Goal: Information Seeking & Learning: Learn about a topic

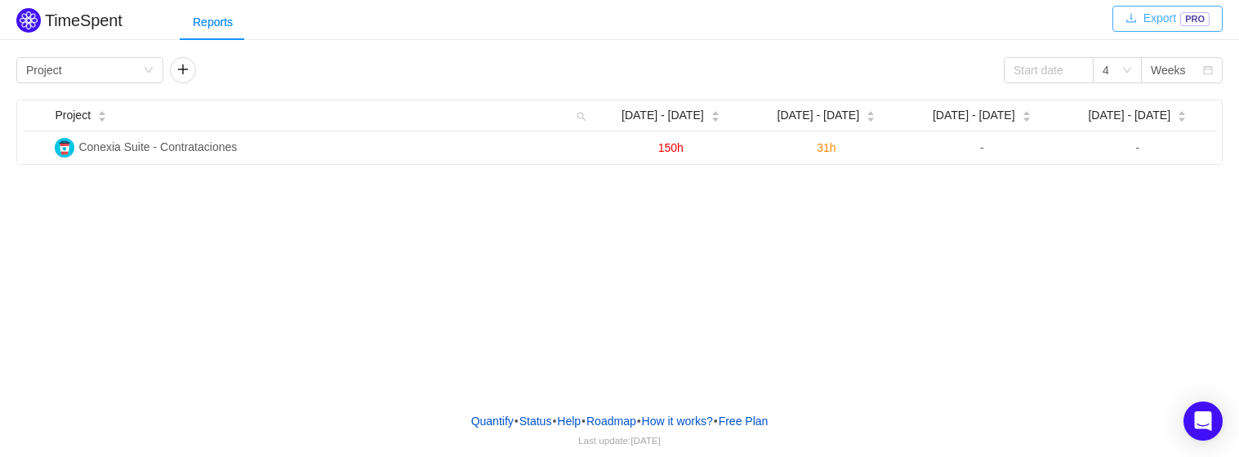
click at [1152, 25] on button "Export PRO" at bounding box center [1167, 19] width 110 height 26
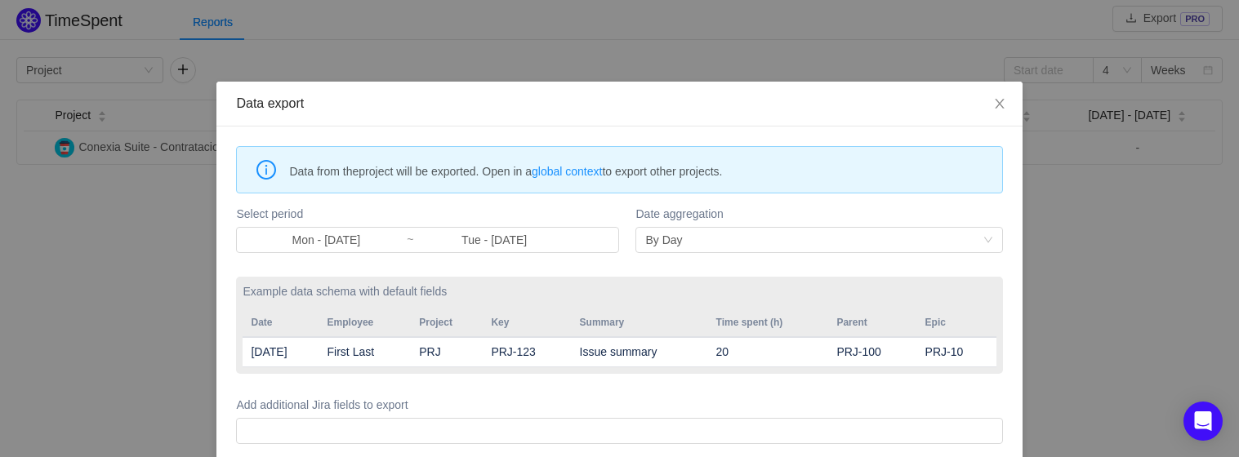
scroll to position [74, 0]
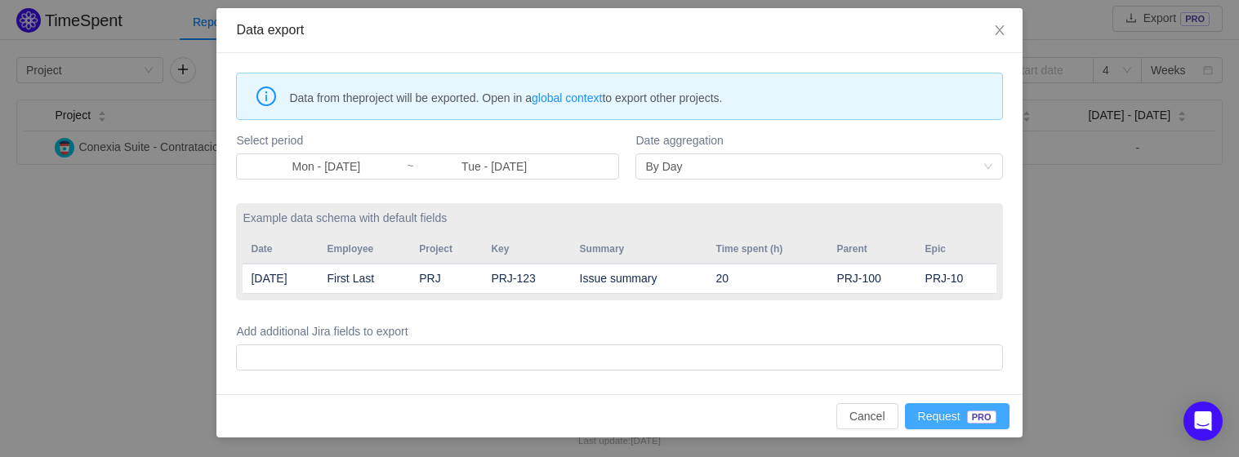
click at [920, 421] on button "Request PRO" at bounding box center [957, 416] width 105 height 26
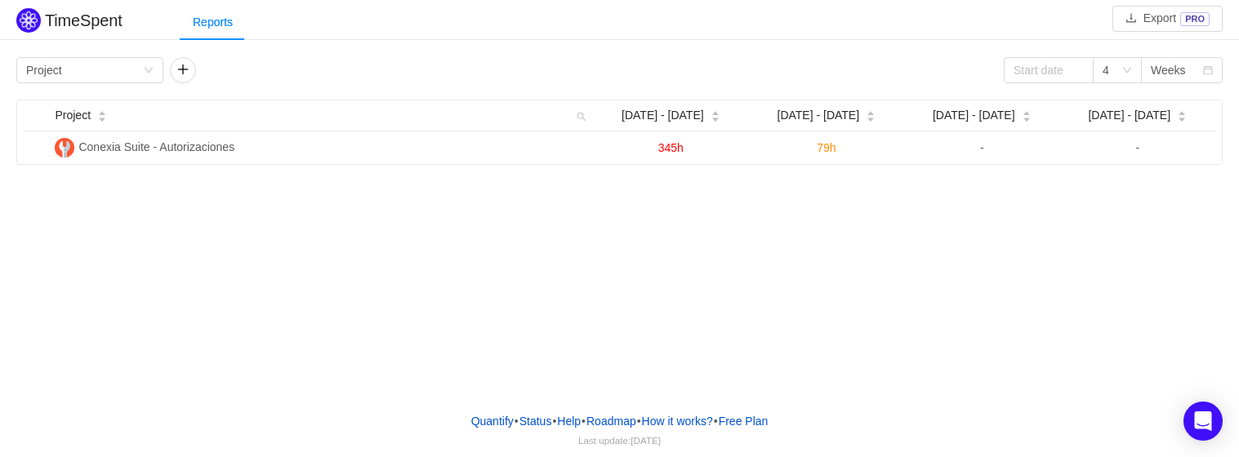
click at [841, 36] on div "Reports" at bounding box center [709, 22] width 1059 height 37
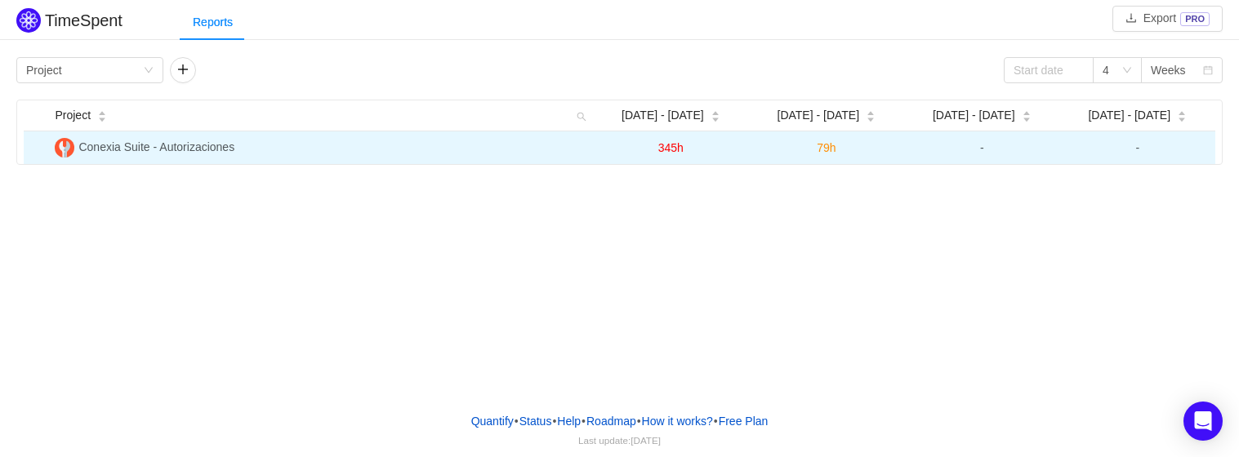
click at [829, 145] on span "79h" at bounding box center [826, 147] width 19 height 13
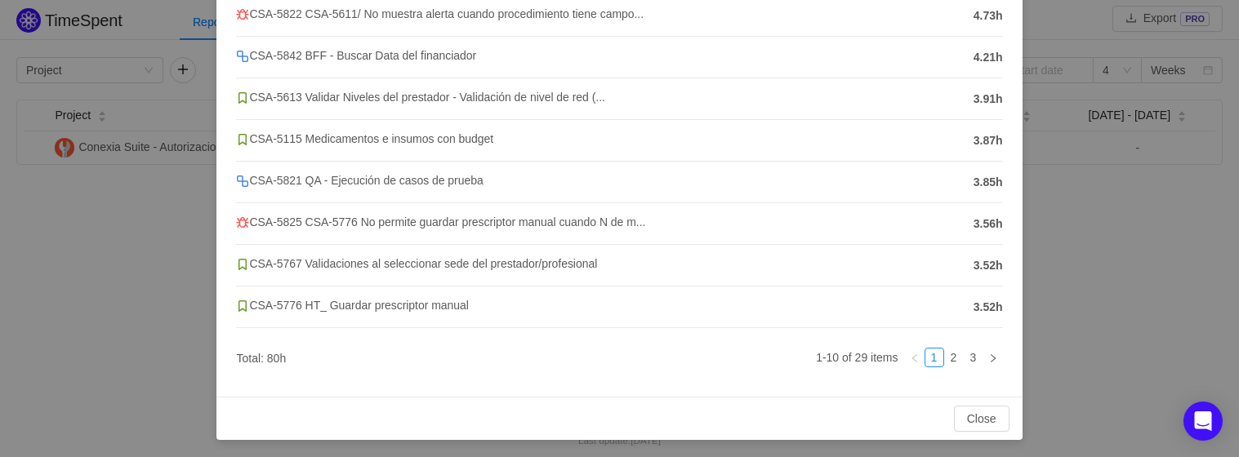
scroll to position [289, 0]
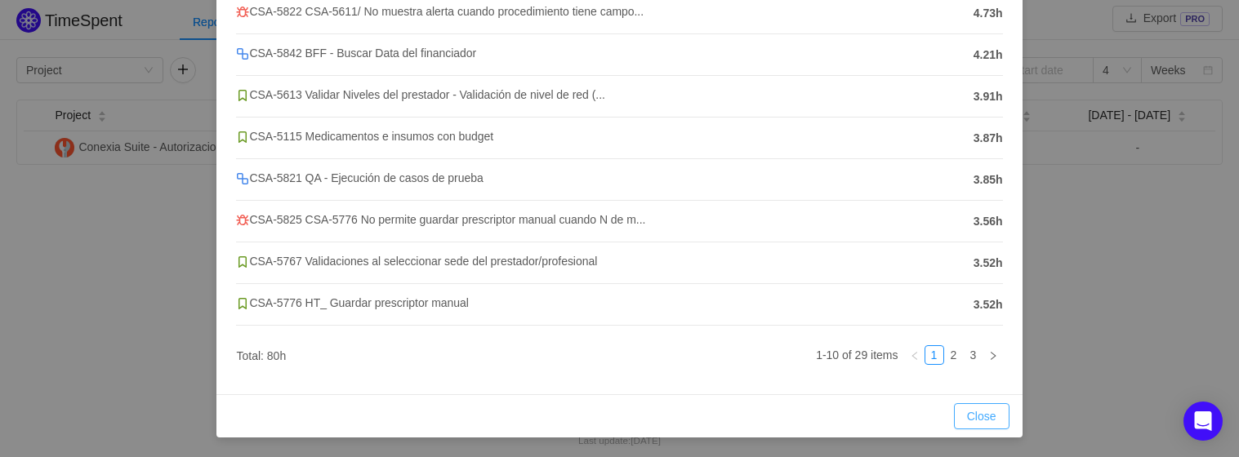
click at [954, 411] on button "Close" at bounding box center [982, 416] width 56 height 26
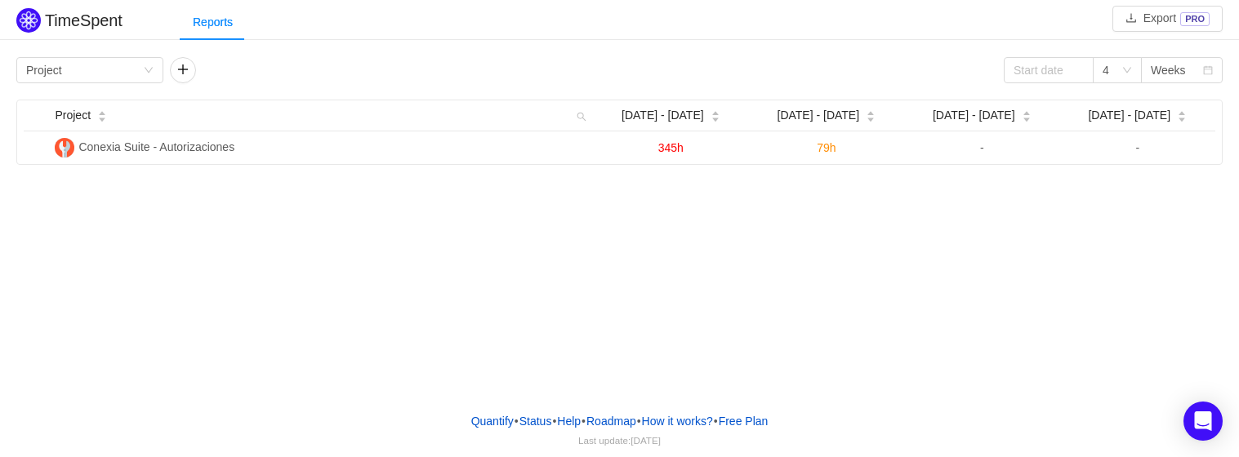
scroll to position [207, 0]
click at [1164, 23] on button "Export PRO" at bounding box center [1167, 19] width 110 height 26
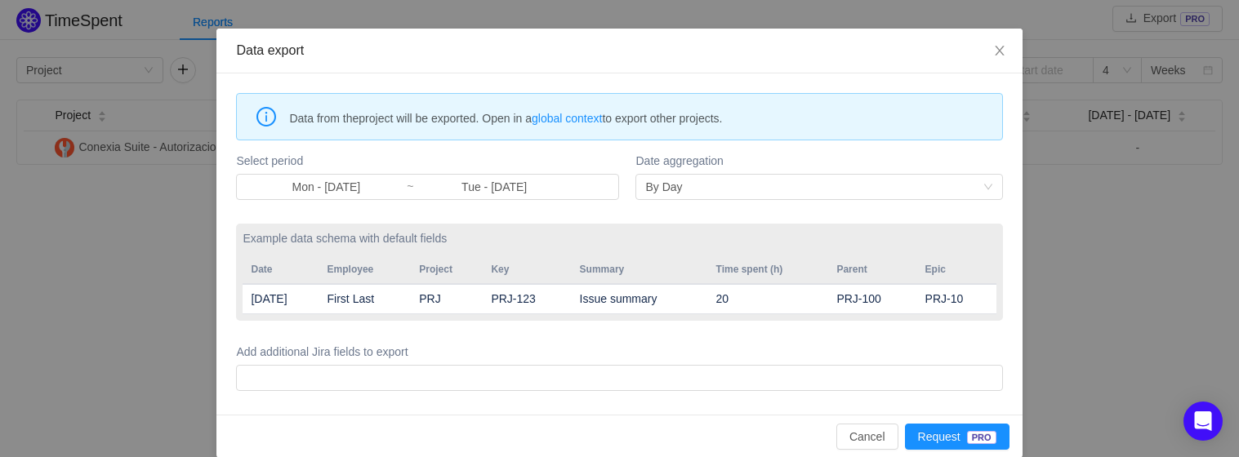
scroll to position [74, 0]
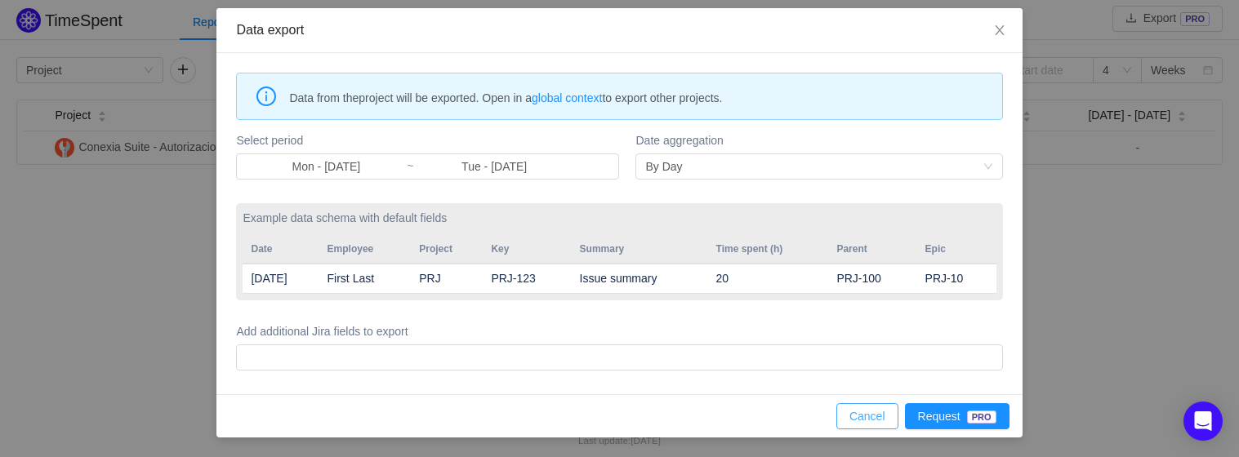
click at [869, 422] on button "Cancel" at bounding box center [867, 416] width 62 height 26
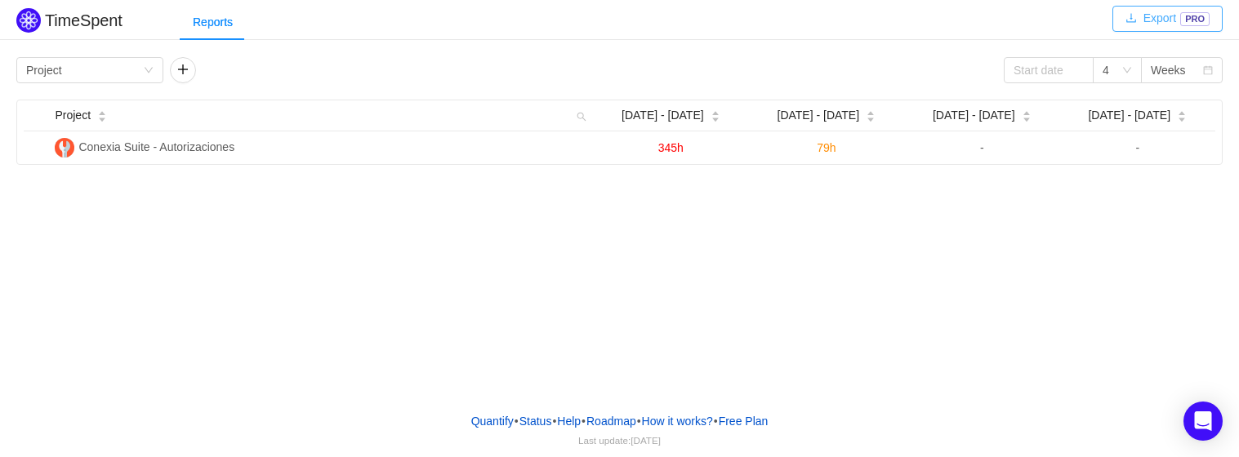
scroll to position [0, 0]
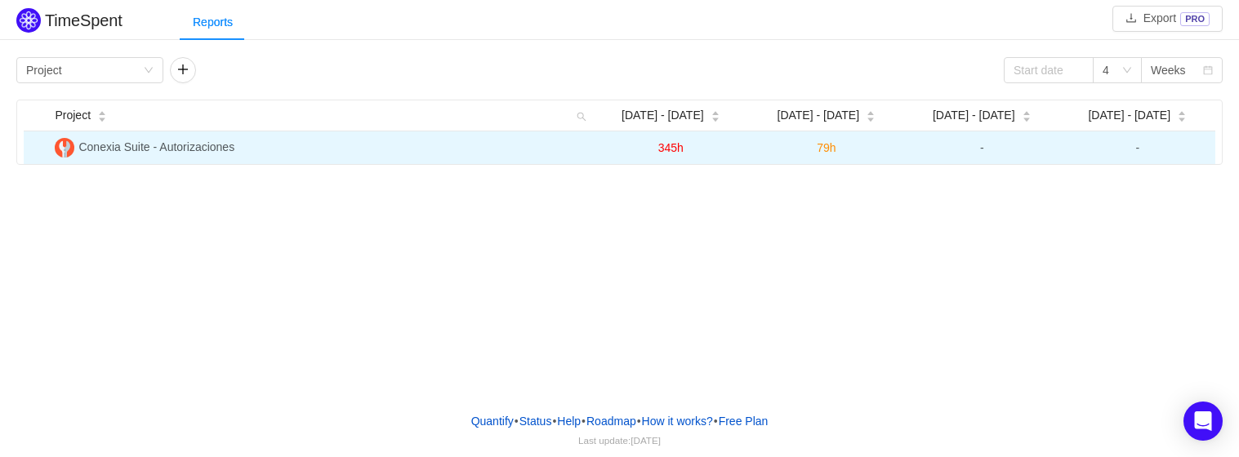
click at [982, 149] on span "-" at bounding box center [982, 147] width 4 height 13
click at [982, 148] on span "-" at bounding box center [982, 147] width 4 height 13
click at [823, 151] on span "79h" at bounding box center [826, 147] width 19 height 13
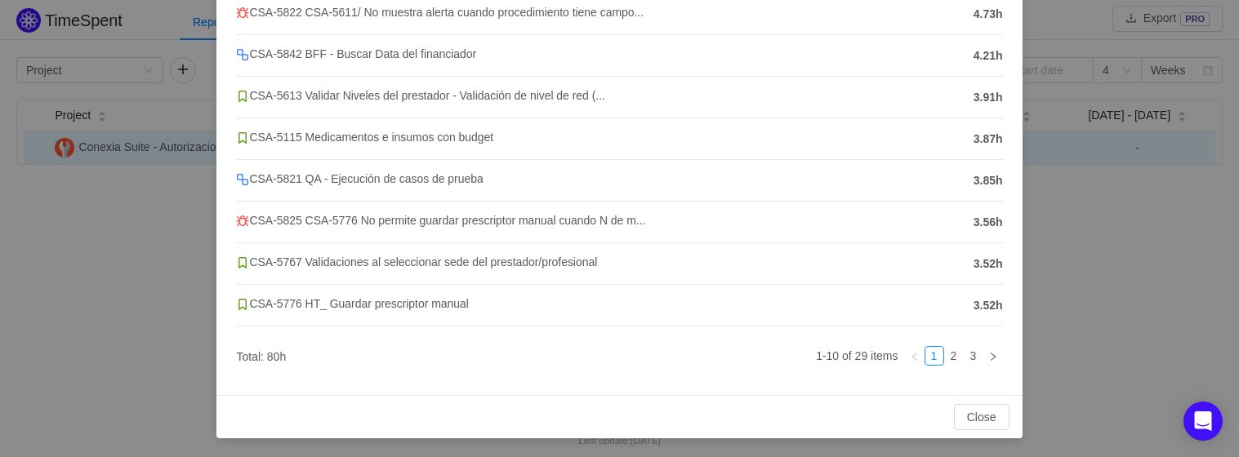
scroll to position [289, 0]
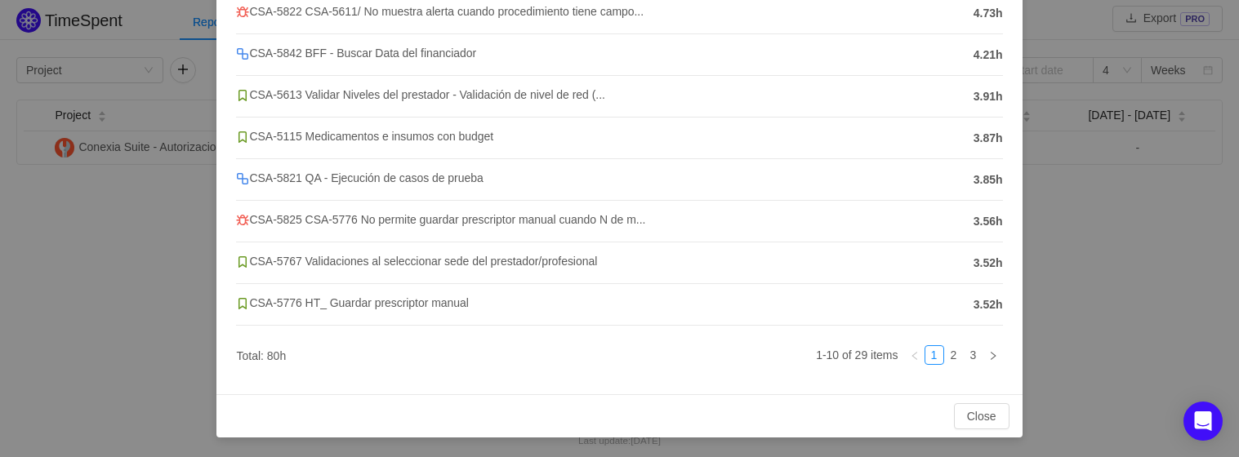
click at [1067, 311] on div "Conexia Suite - Autorizaciones Sep 22 - 28 Story Bug Sub-Task CSA-5615 Validar …" at bounding box center [619, 228] width 1239 height 457
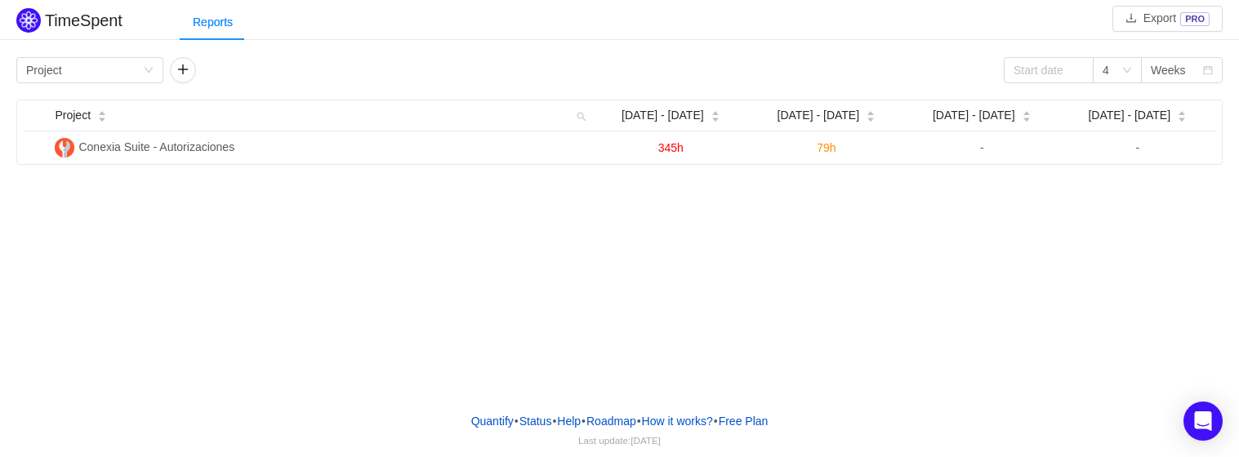
scroll to position [0, 0]
click at [704, 176] on div "TimeSpent Export PRO Reports Group by Project 4 Weeks Project Sep [DATE] - [DAT…" at bounding box center [619, 199] width 1239 height 399
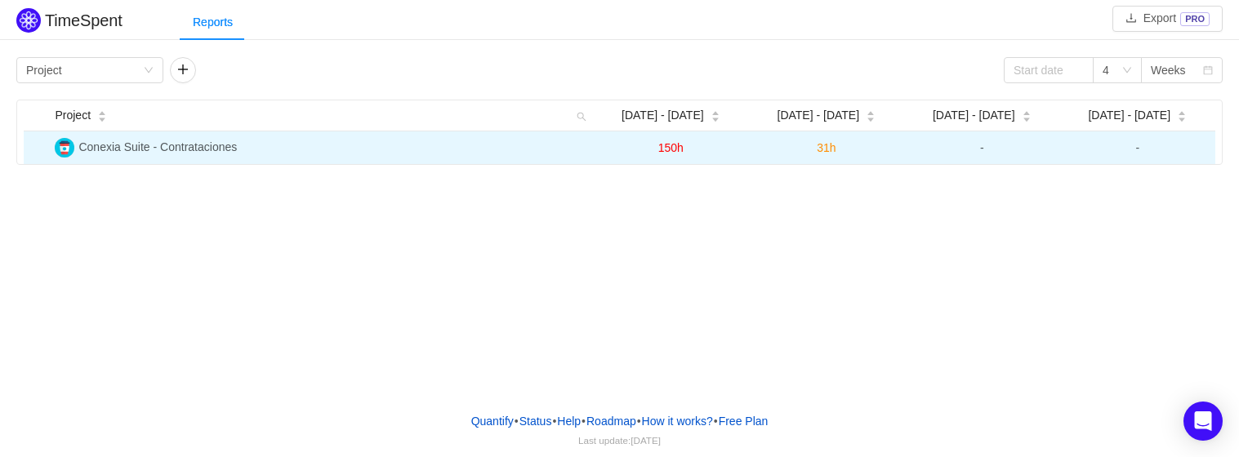
click at [980, 145] on span "-" at bounding box center [982, 147] width 4 height 13
click at [984, 147] on span "-" at bounding box center [982, 147] width 4 height 13
click at [1138, 145] on span "-" at bounding box center [1137, 147] width 4 height 13
click at [982, 153] on span "-" at bounding box center [982, 147] width 4 height 13
click at [1138, 151] on span "-" at bounding box center [1137, 147] width 4 height 13
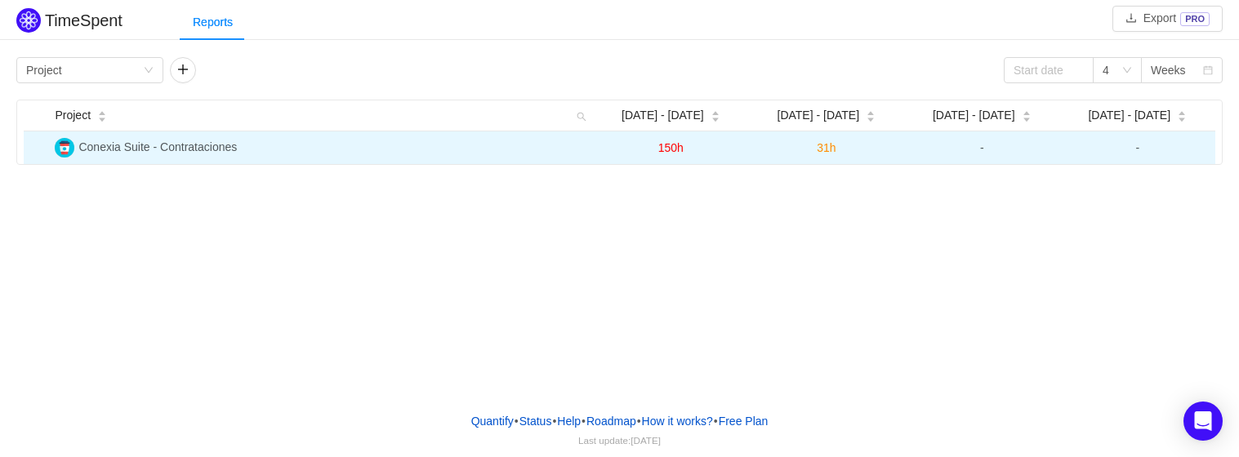
click at [679, 145] on span "150h" at bounding box center [670, 147] width 25 height 13
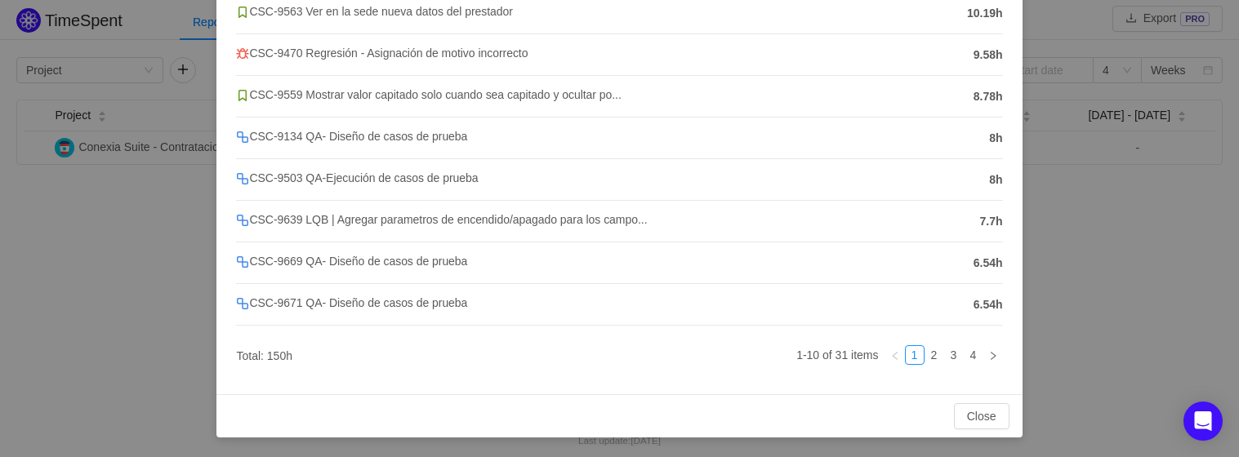
scroll to position [289, 0]
click at [956, 426] on button "Close" at bounding box center [982, 416] width 56 height 26
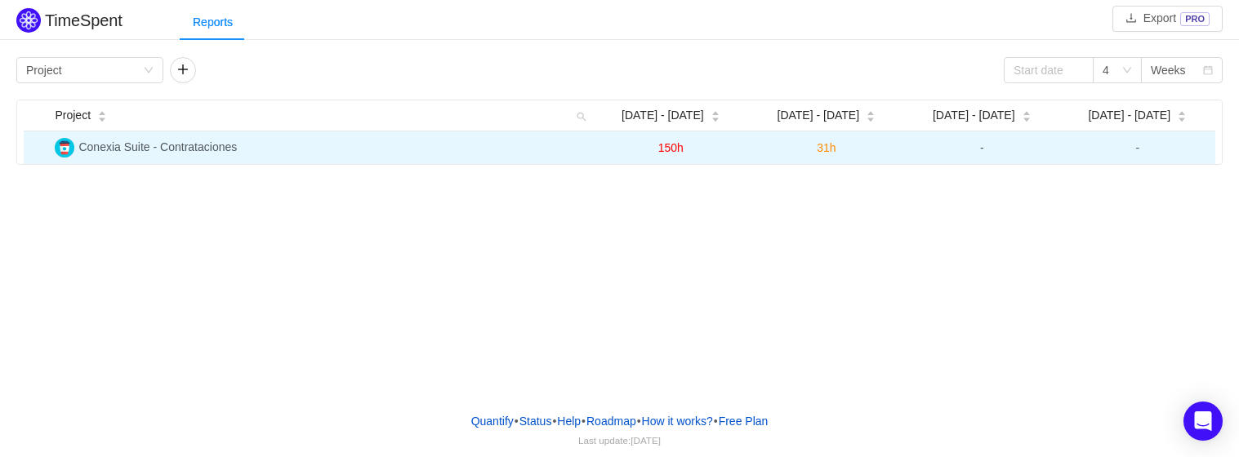
click at [825, 145] on span "31h" at bounding box center [826, 147] width 19 height 13
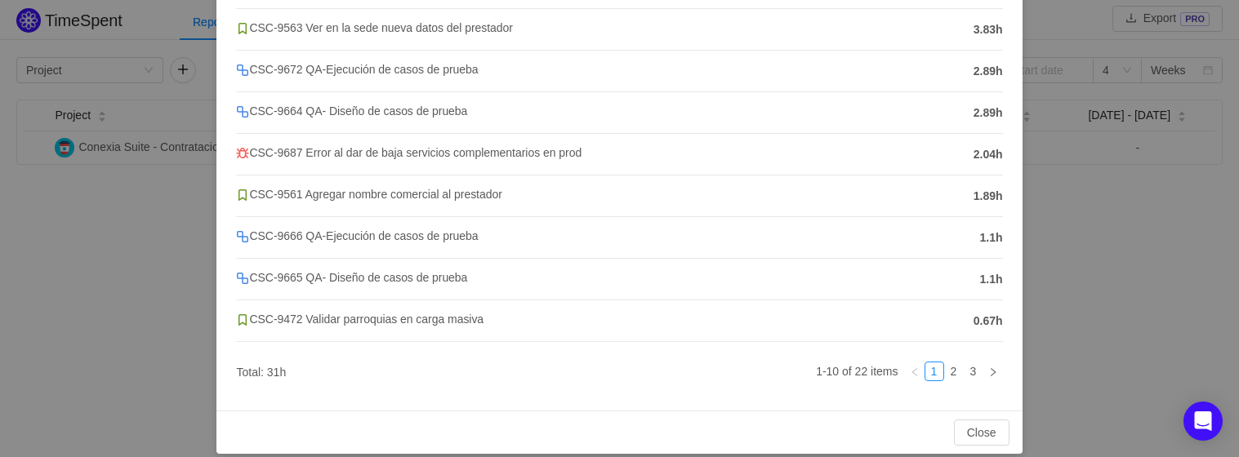
scroll to position [289, 0]
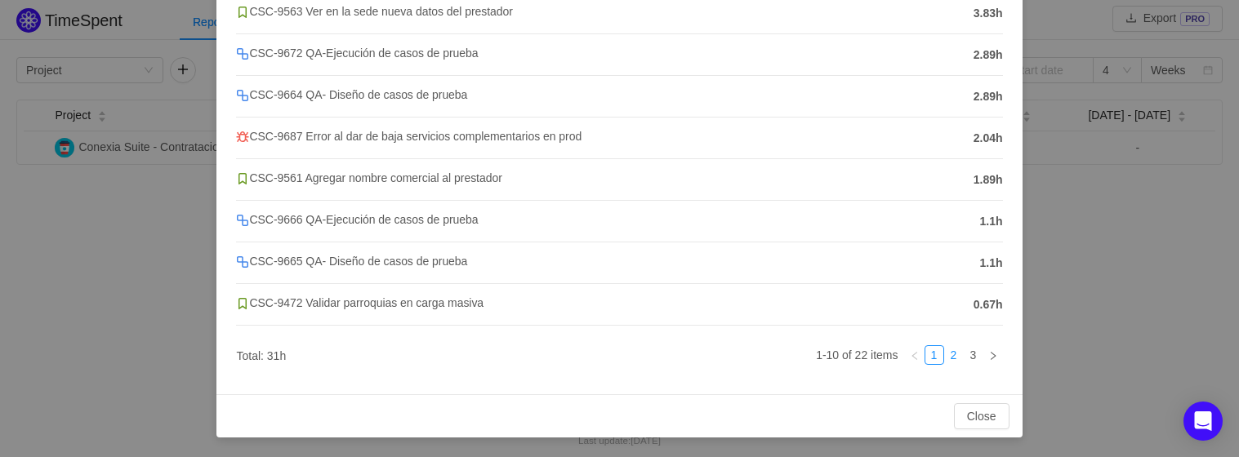
click at [945, 356] on link "2" at bounding box center [954, 355] width 18 height 18
click at [965, 353] on link "3" at bounding box center [974, 355] width 18 height 18
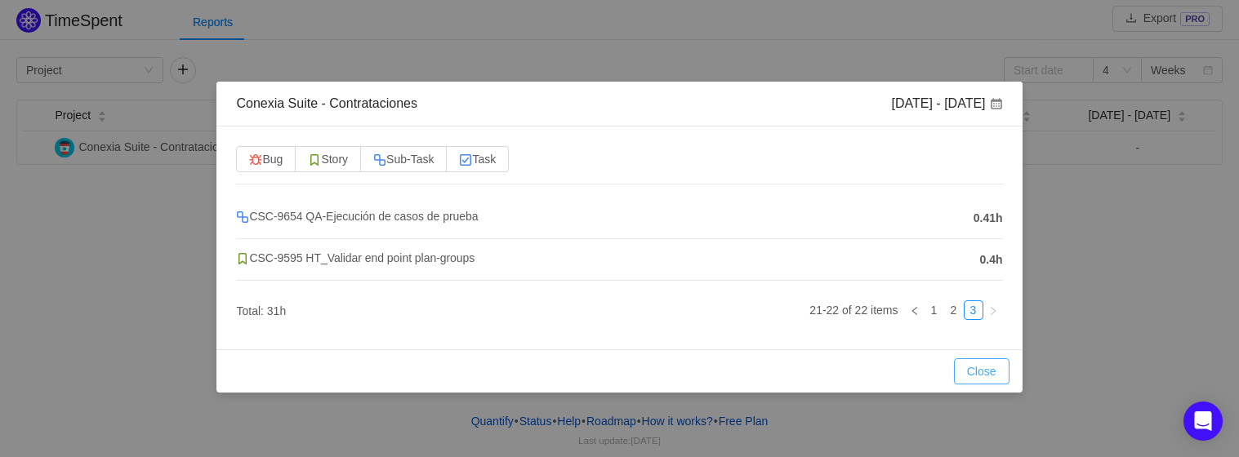
click at [974, 366] on button "Close" at bounding box center [982, 372] width 56 height 26
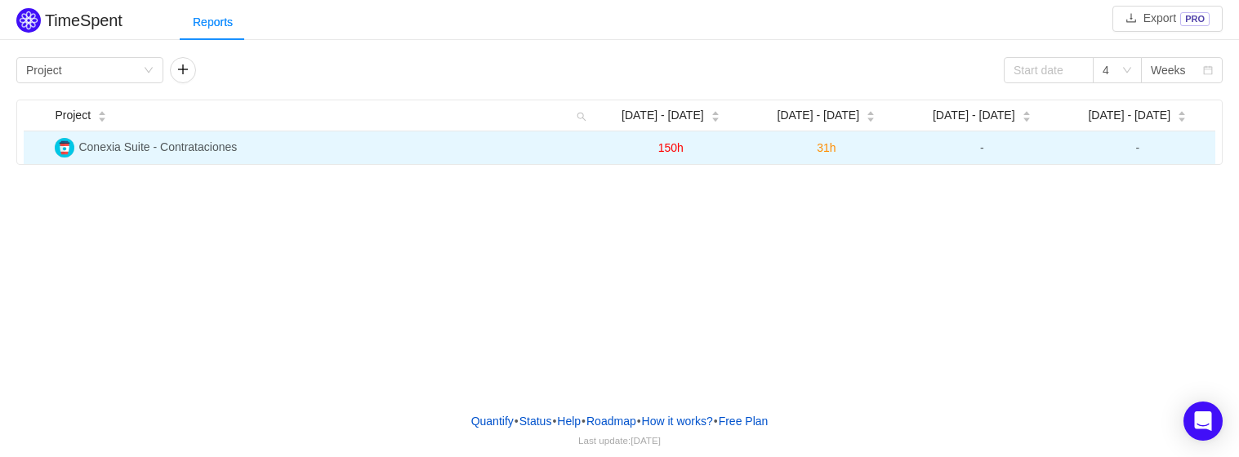
click at [680, 145] on span "150h" at bounding box center [670, 147] width 25 height 13
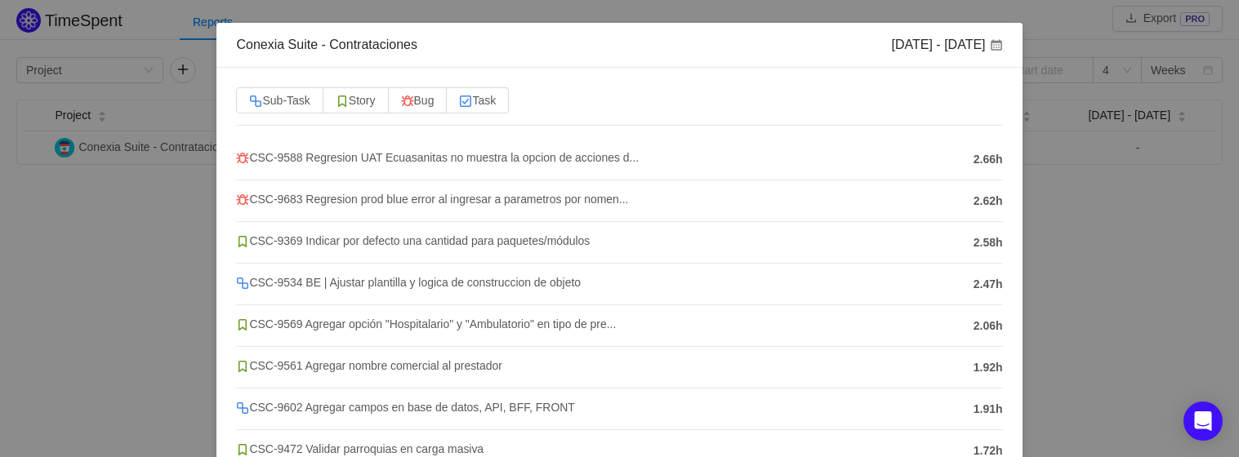
scroll to position [91, 0]
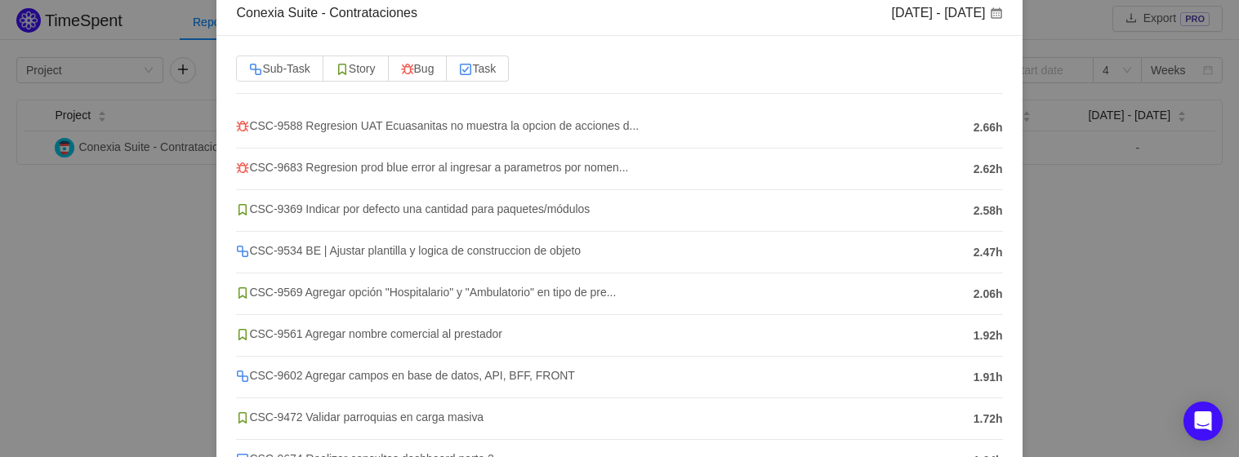
drag, startPoint x: 965, startPoint y: 129, endPoint x: 991, endPoint y: 131, distance: 25.4
click at [991, 131] on span "2.66h" at bounding box center [988, 127] width 29 height 17
click at [964, 140] on li "CSC-9588 Regresion UAT Ecuasanitas no muestra la opcion de acciones d... 2.66h" at bounding box center [619, 128] width 766 height 42
drag, startPoint x: 965, startPoint y: 129, endPoint x: 988, endPoint y: 143, distance: 27.5
click at [988, 143] on li "CSC-9588 Regresion UAT Ecuasanitas no muestra la opcion de acciones d... 2.66h" at bounding box center [619, 128] width 766 height 42
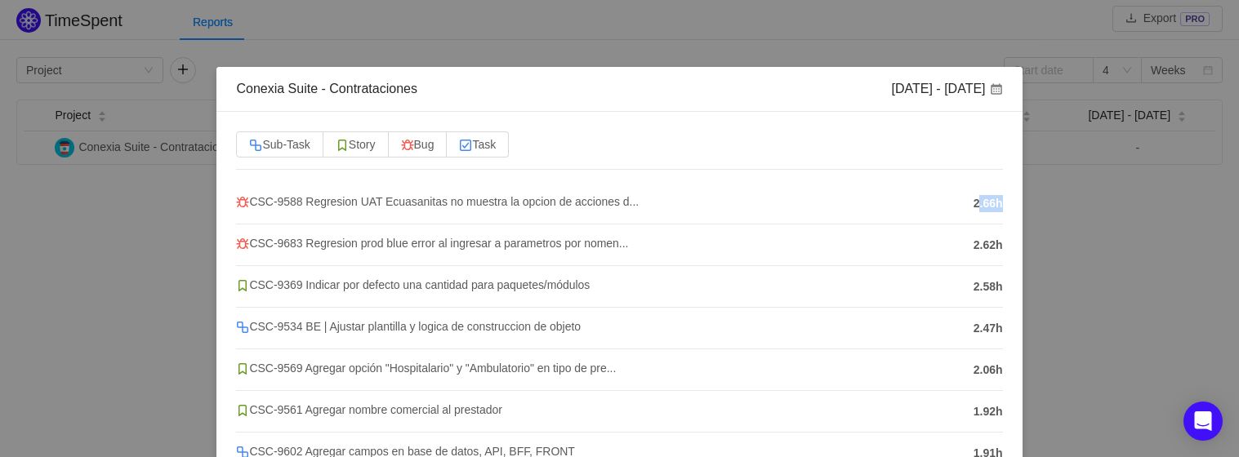
scroll to position [0, 0]
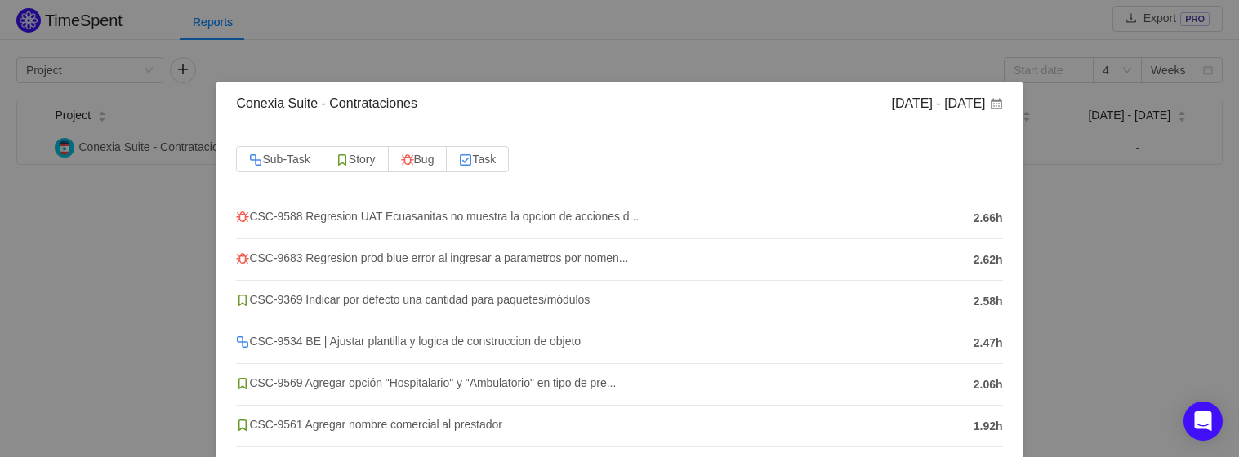
click at [847, 61] on div "Conexia Suite - Contrataciones [DATE] - [DATE] Sub-Task Story Bug Task CSC-9588…" at bounding box center [619, 228] width 1239 height 457
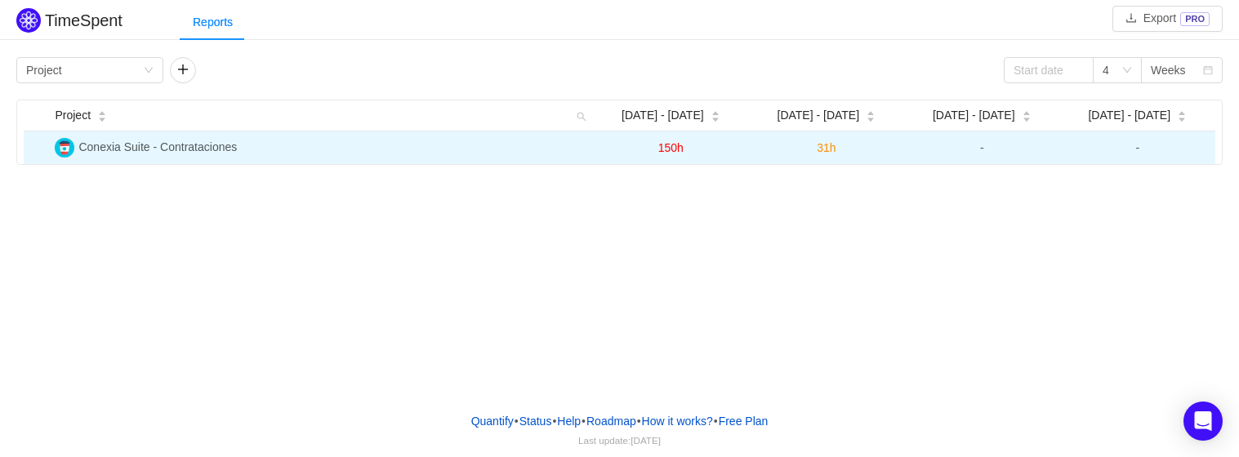
click at [825, 145] on span "31h" at bounding box center [826, 147] width 19 height 13
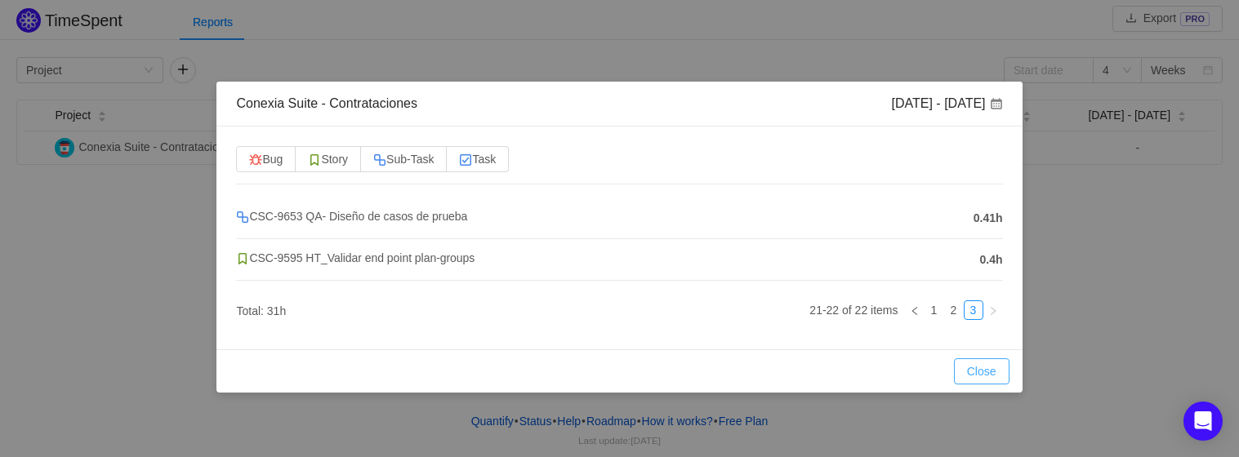
click at [974, 372] on button "Close" at bounding box center [982, 372] width 56 height 26
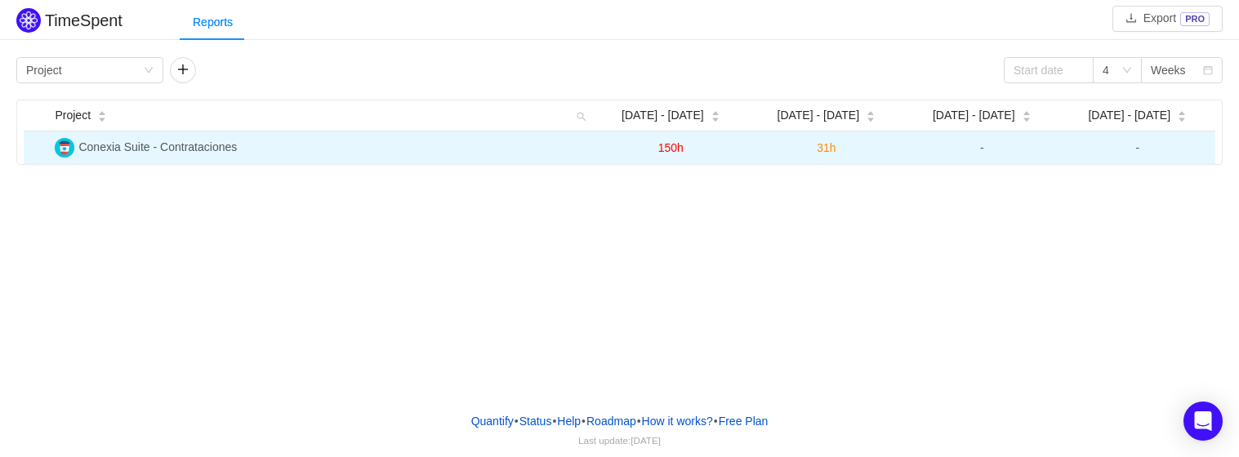
click at [680, 145] on span "150h" at bounding box center [670, 147] width 25 height 13
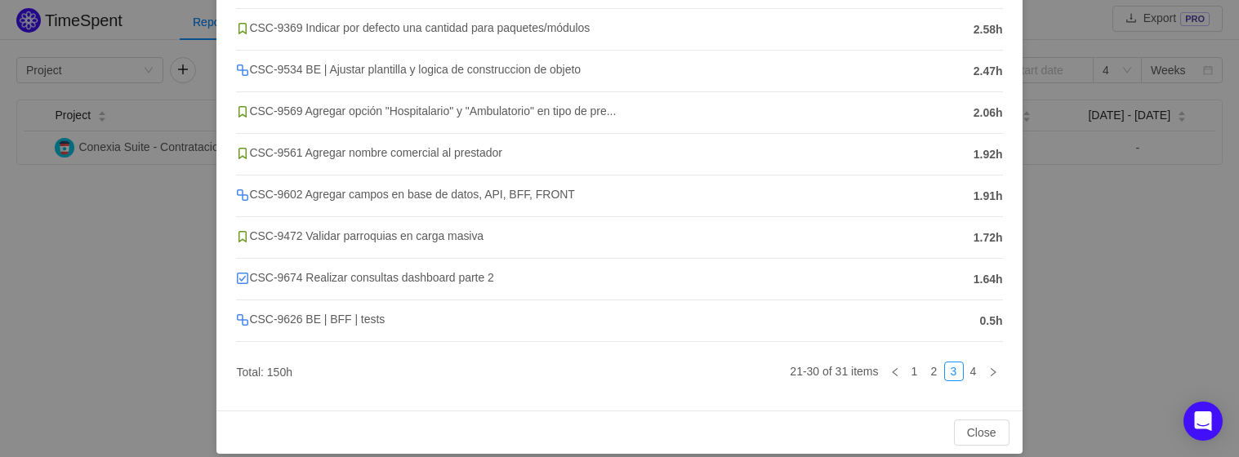
scroll to position [289, 0]
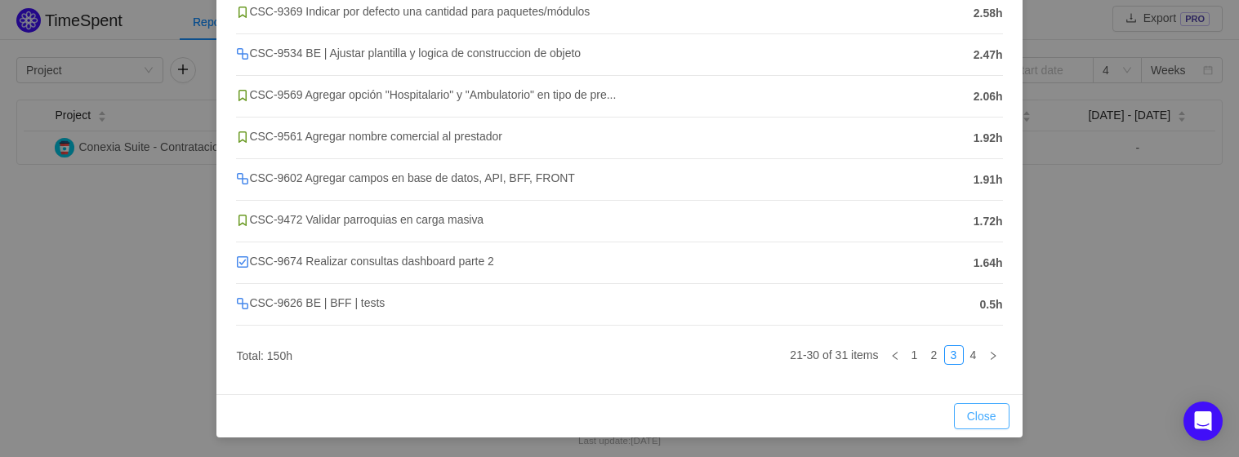
click at [959, 419] on button "Close" at bounding box center [982, 416] width 56 height 26
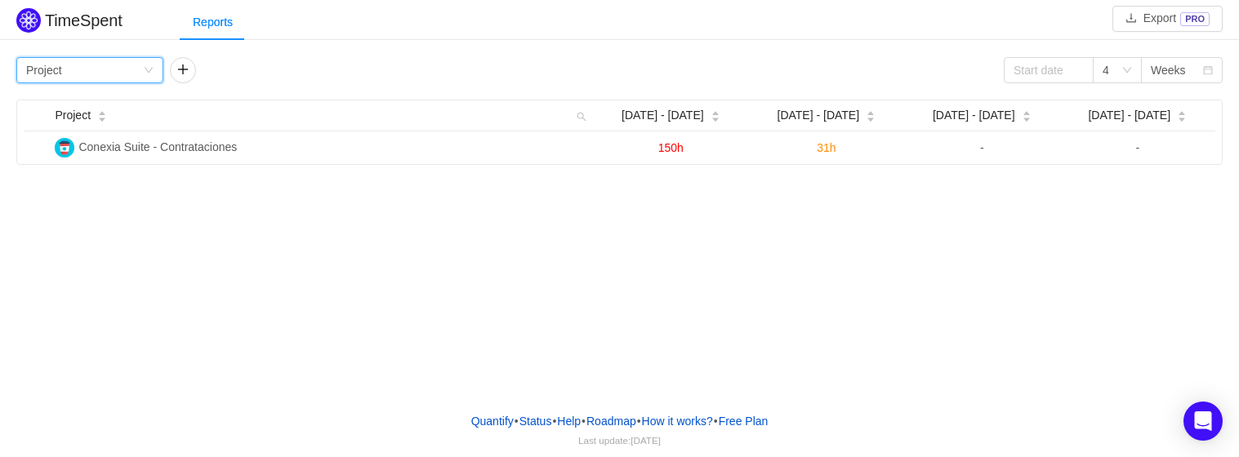
click at [148, 78] on div "Group by Project" at bounding box center [89, 70] width 147 height 26
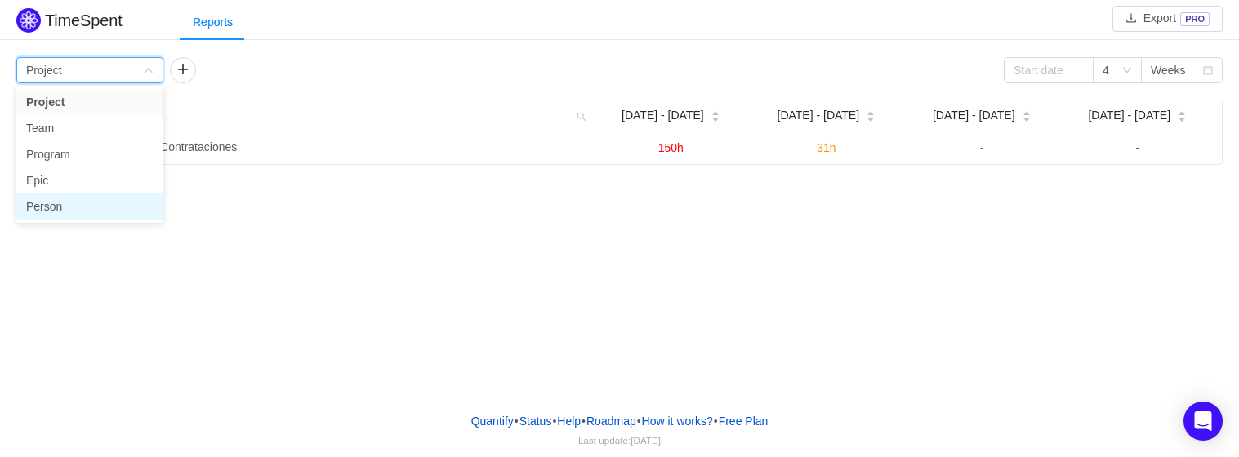
click at [102, 207] on li "Person" at bounding box center [89, 207] width 147 height 26
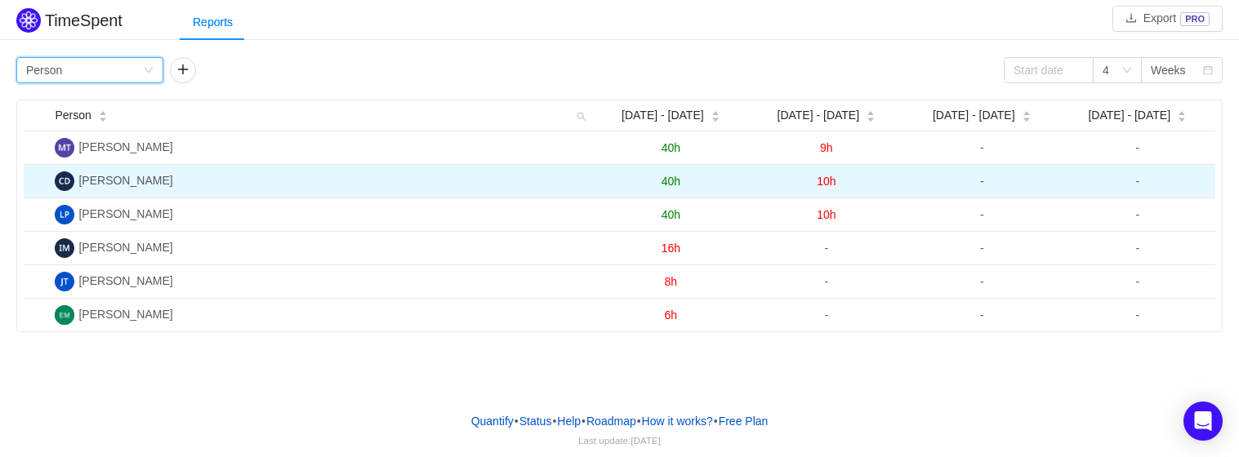
click at [827, 183] on span "10h" at bounding box center [826, 181] width 19 height 13
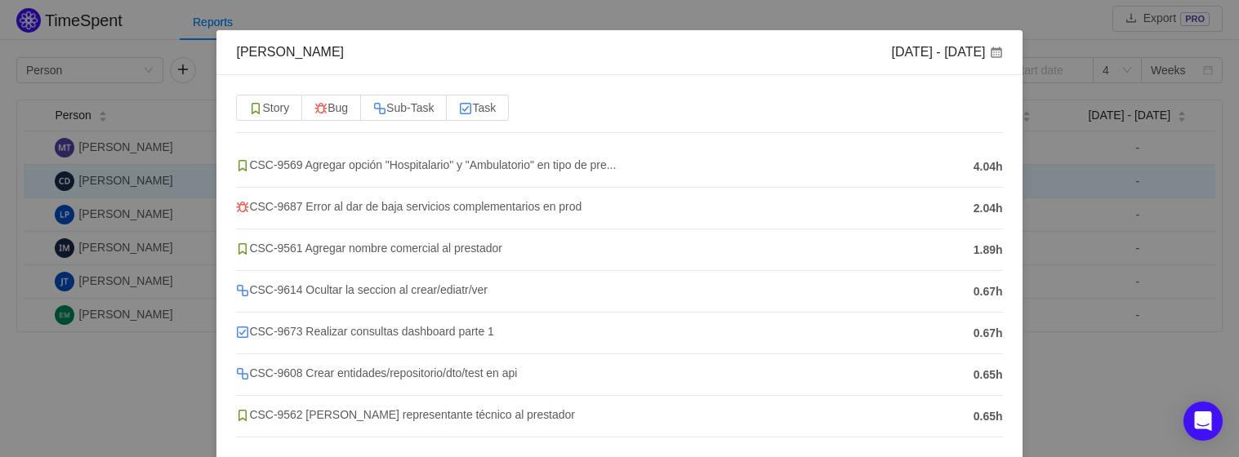
scroll to position [0, 0]
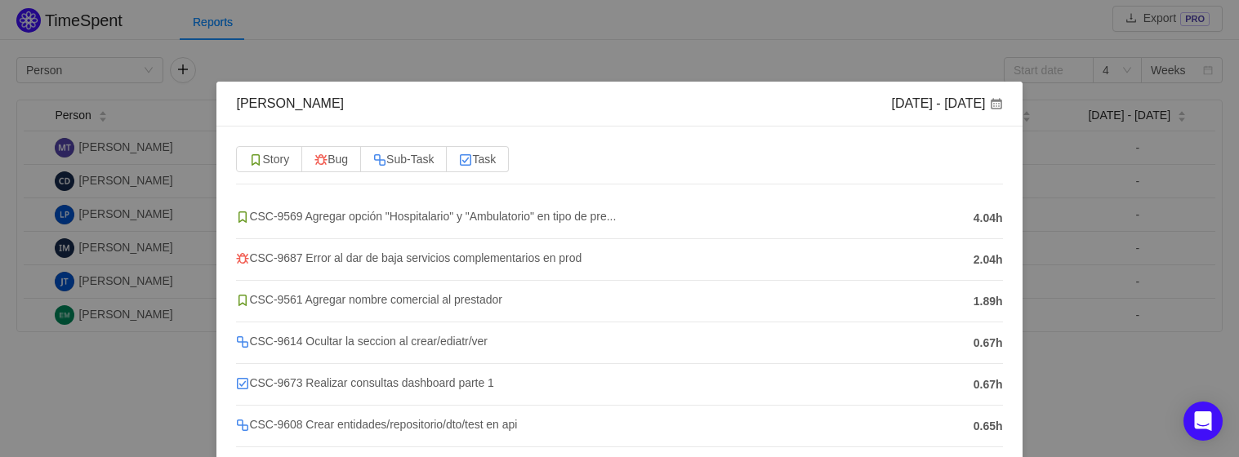
click at [882, 44] on div "[PERSON_NAME] [DATE] - [DATE] Story Bug Sub-Task Task CSC-9569 Agregar opción "…" at bounding box center [619, 228] width 1239 height 457
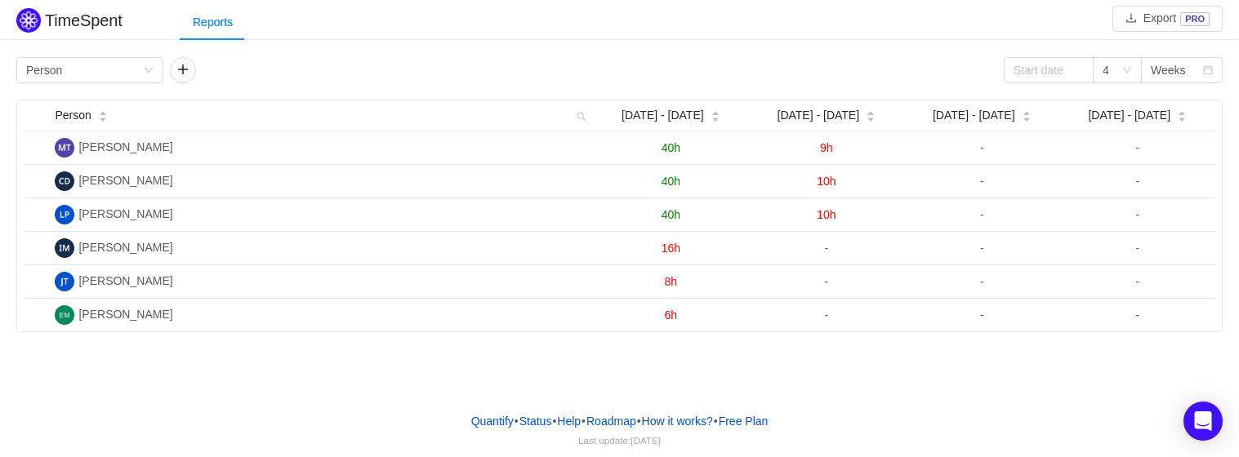
click at [822, 141] on span "9h" at bounding box center [826, 147] width 13 height 13
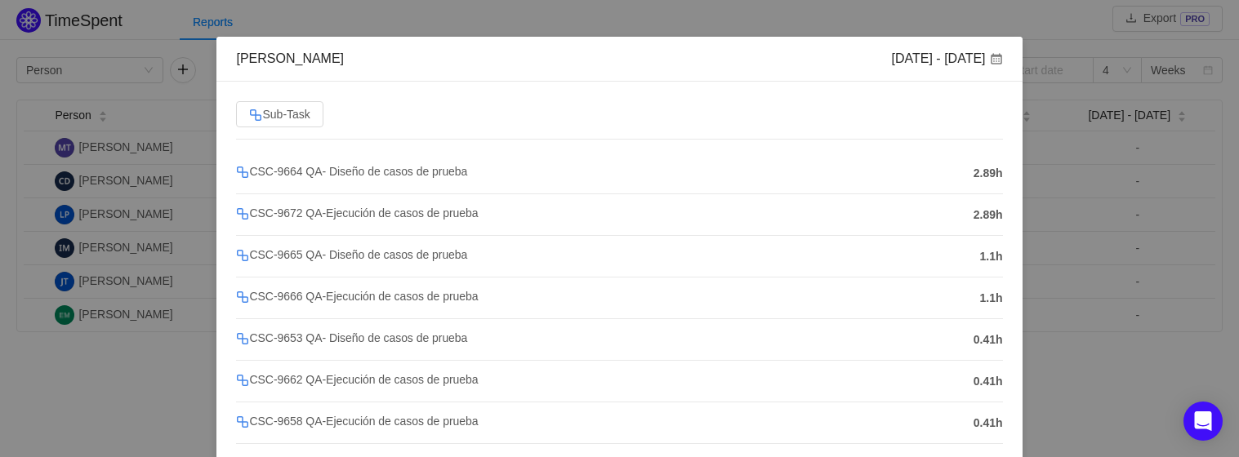
scroll to position [2, 0]
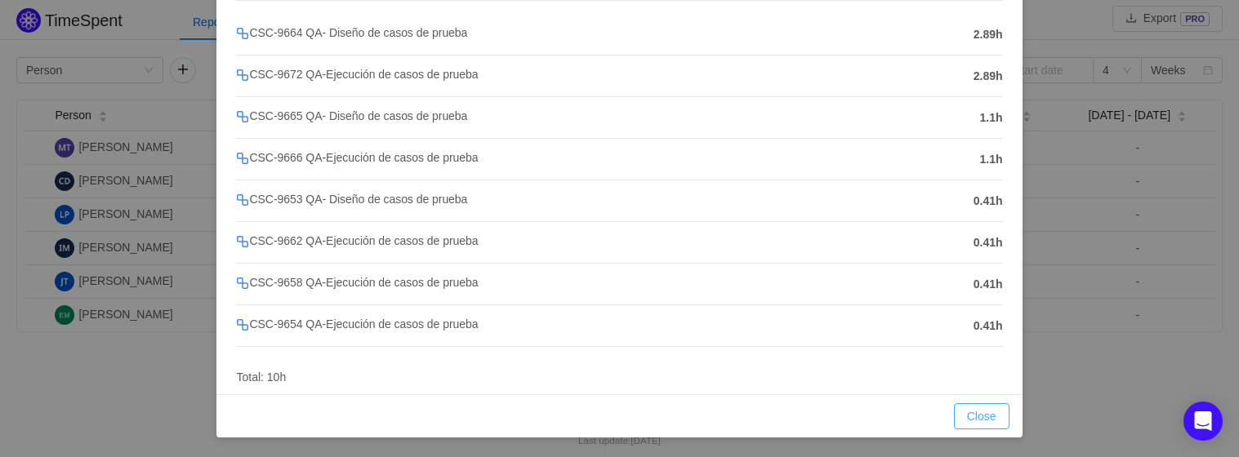
click at [960, 418] on button "Close" at bounding box center [982, 416] width 56 height 26
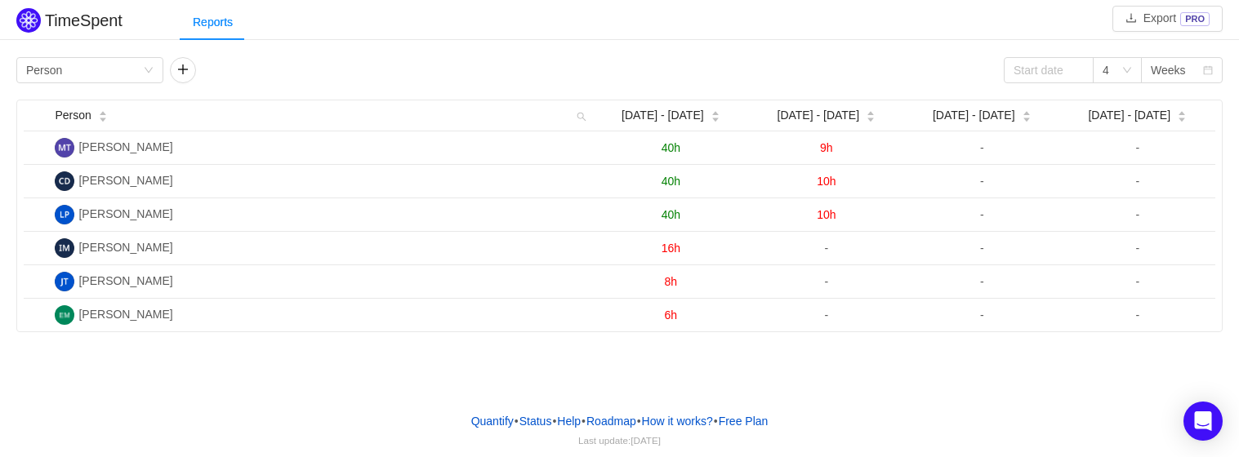
scroll to position [102, 0]
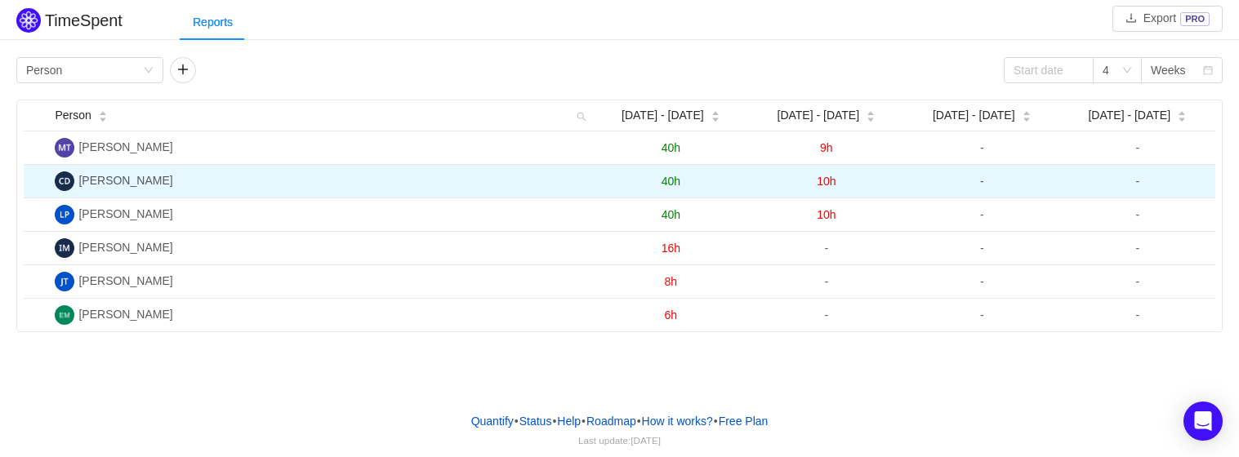
click at [823, 175] on span "10h" at bounding box center [826, 181] width 19 height 13
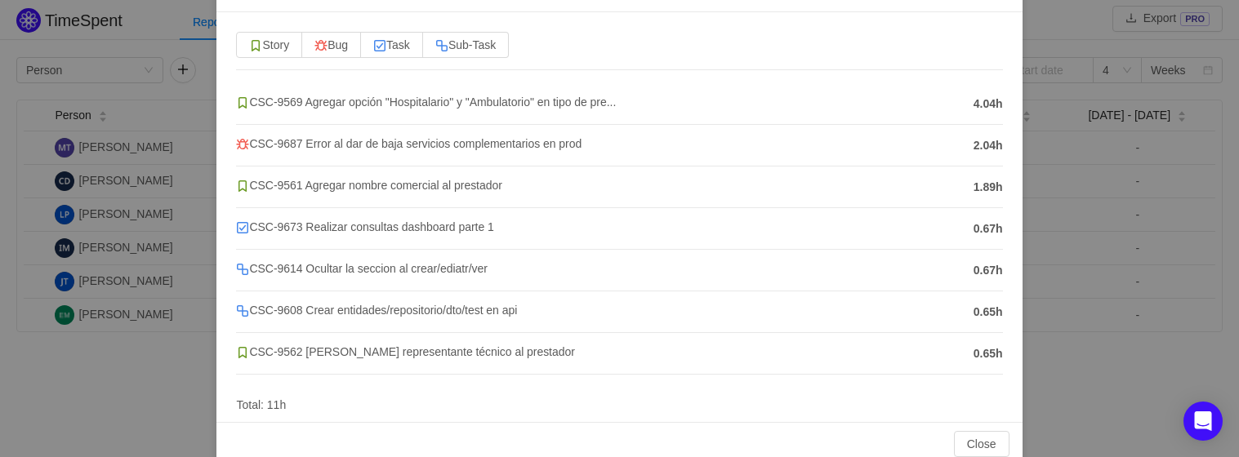
scroll to position [142, 0]
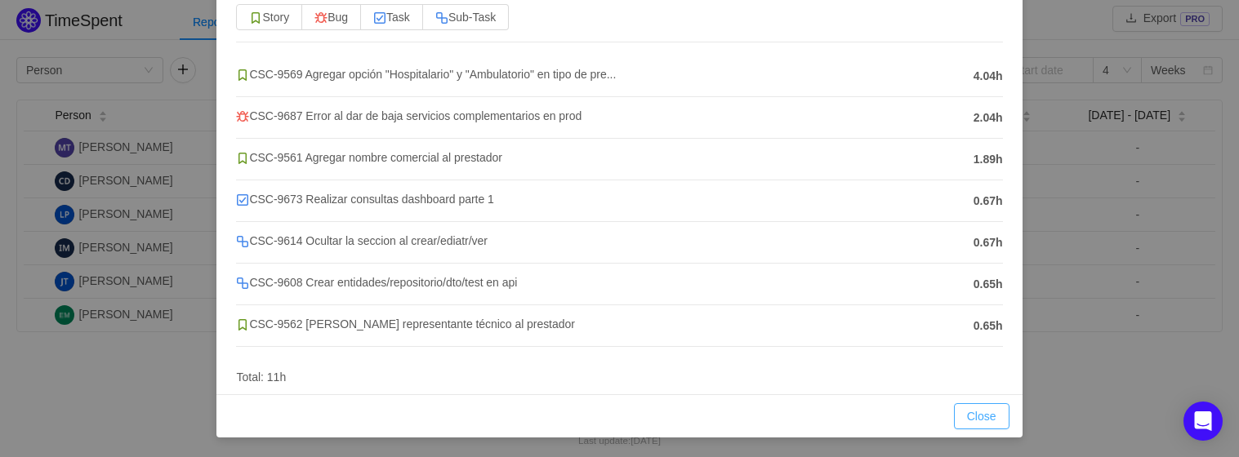
click at [964, 407] on button "Close" at bounding box center [982, 416] width 56 height 26
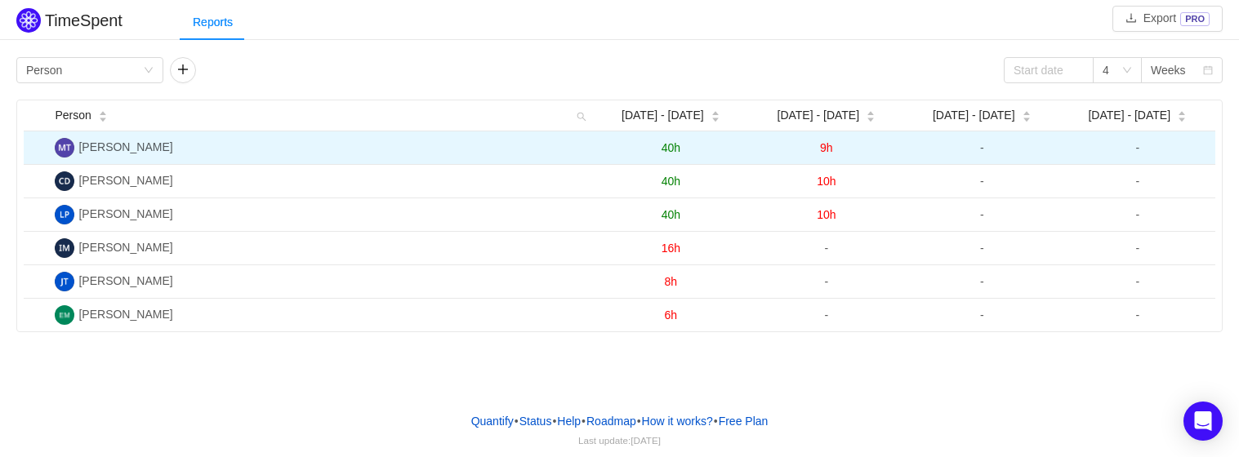
click at [670, 142] on span "40h" at bounding box center [671, 147] width 19 height 13
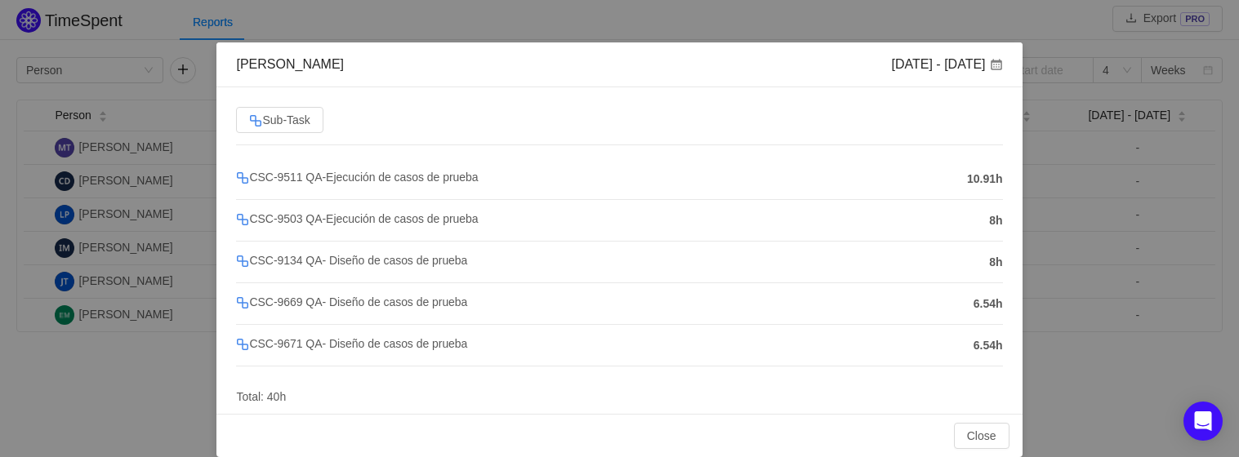
scroll to position [59, 0]
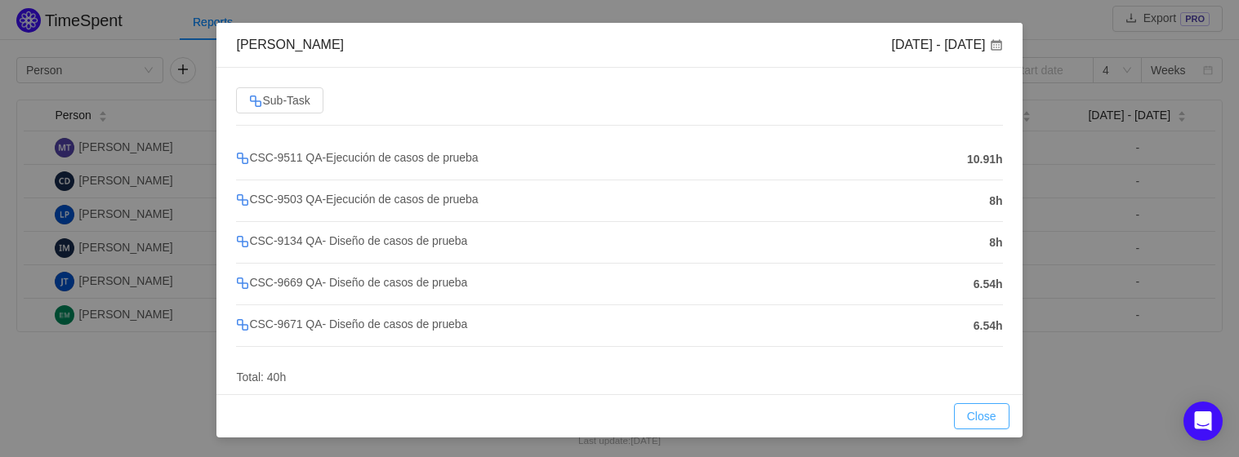
click at [961, 413] on button "Close" at bounding box center [982, 416] width 56 height 26
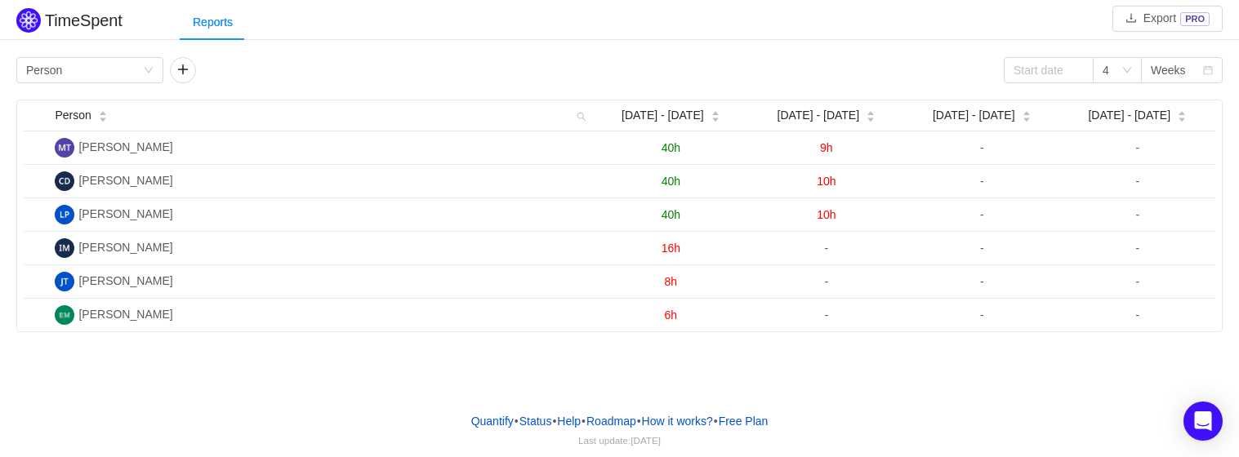
scroll to position [0, 0]
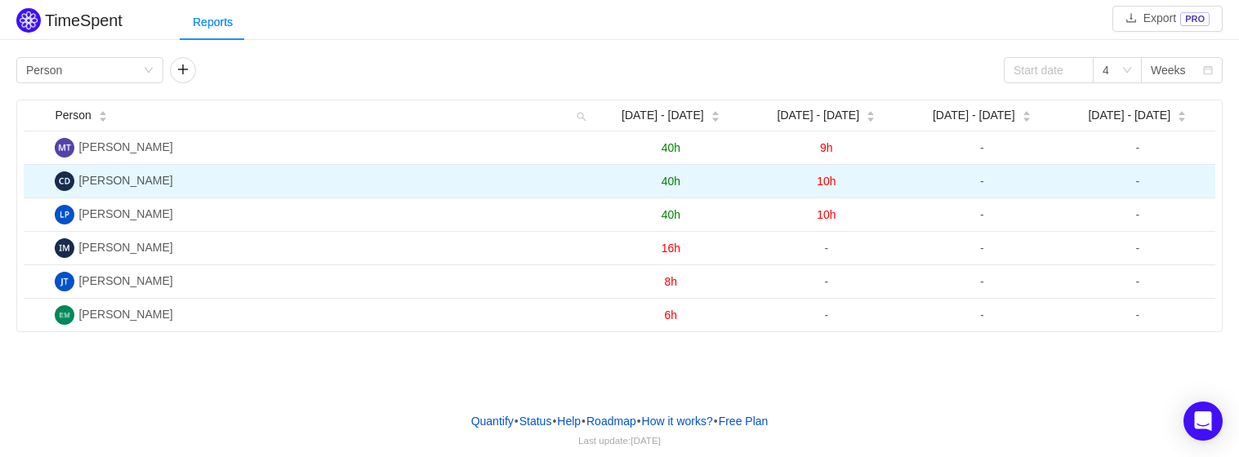
click at [667, 169] on td "40h" at bounding box center [670, 181] width 155 height 33
click at [667, 180] on span "40h" at bounding box center [671, 181] width 19 height 13
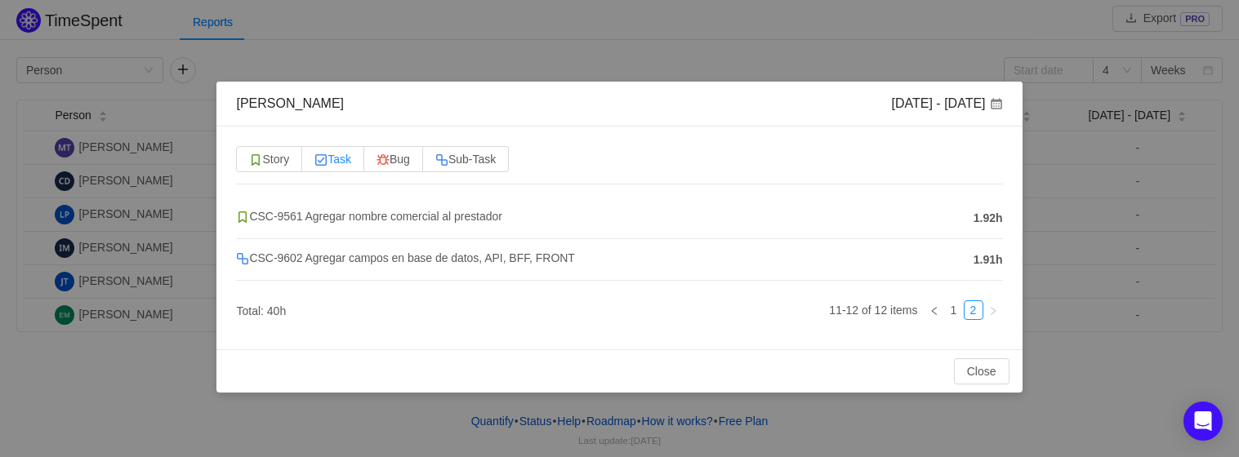
click at [336, 157] on span "Task" at bounding box center [332, 159] width 37 height 13
click at [314, 163] on input "Task" at bounding box center [314, 163] width 0 height 0
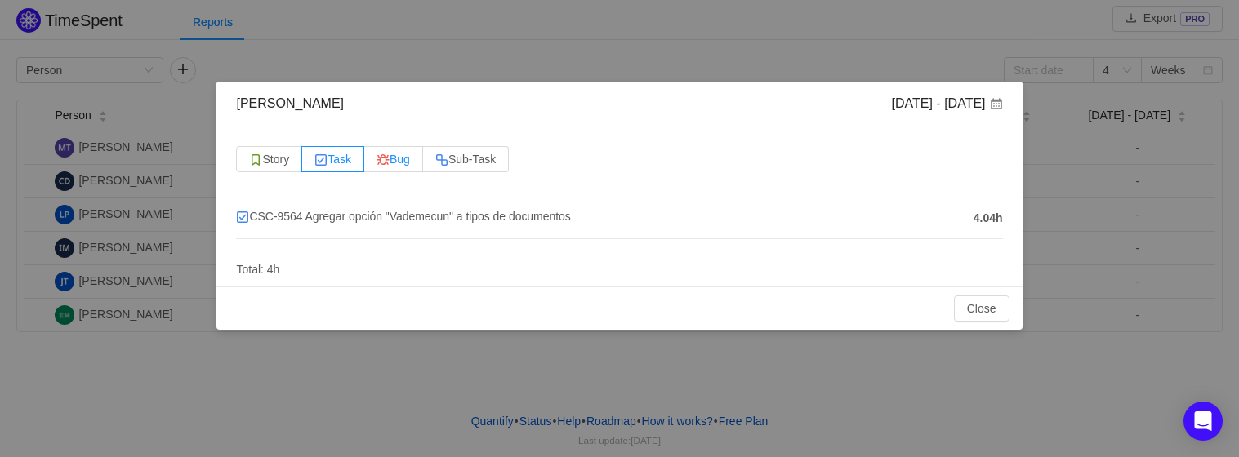
click at [385, 164] on img at bounding box center [383, 160] width 13 height 13
click at [377, 163] on input "Bug" at bounding box center [377, 163] width 0 height 0
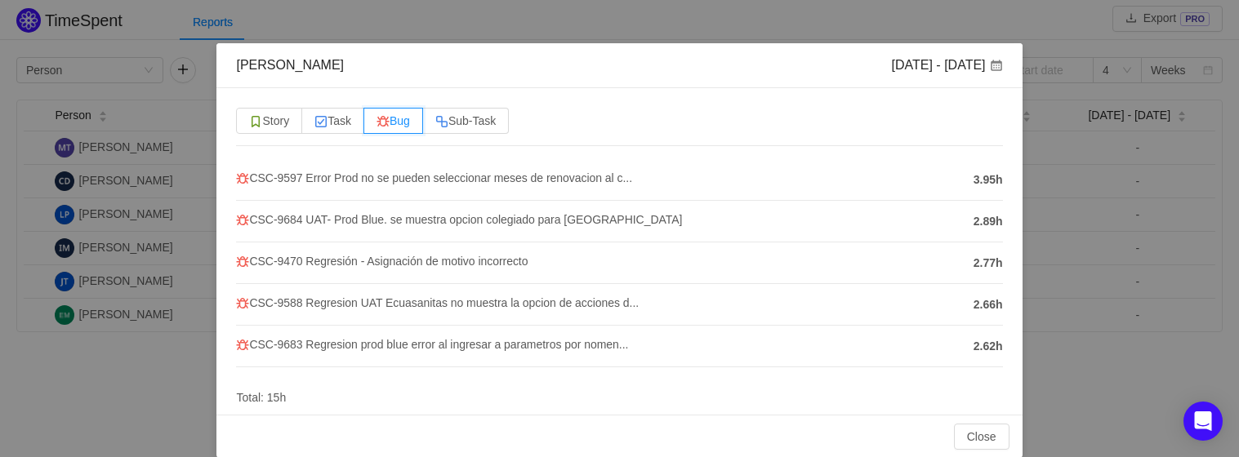
scroll to position [59, 0]
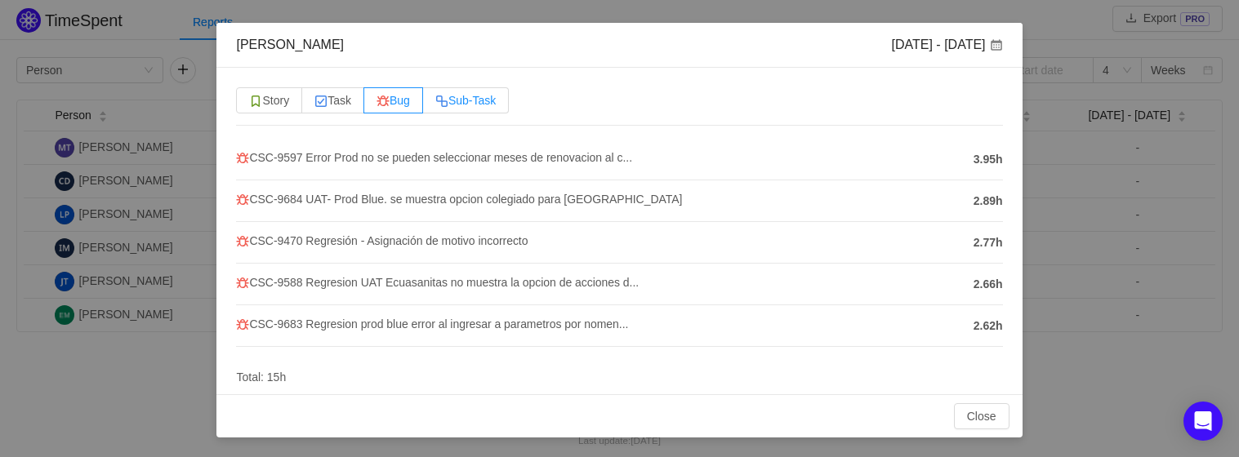
click at [494, 102] on span "Sub-Task" at bounding box center [465, 100] width 60 height 13
click at [435, 105] on input "Sub-Task" at bounding box center [435, 105] width 0 height 0
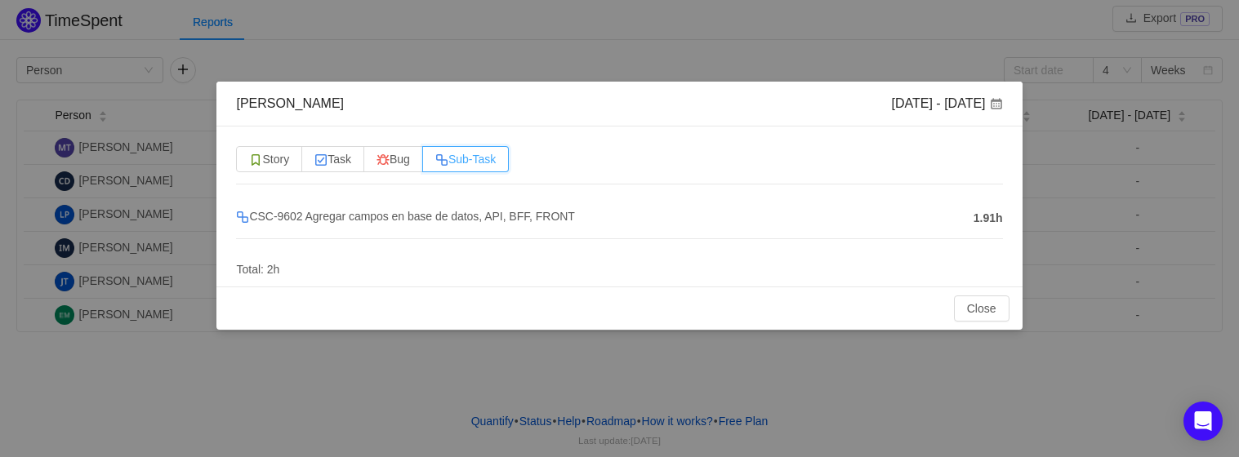
scroll to position [0, 0]
click at [402, 154] on span "Bug" at bounding box center [393, 159] width 33 height 13
click at [377, 163] on input "Bug" at bounding box center [377, 163] width 0 height 0
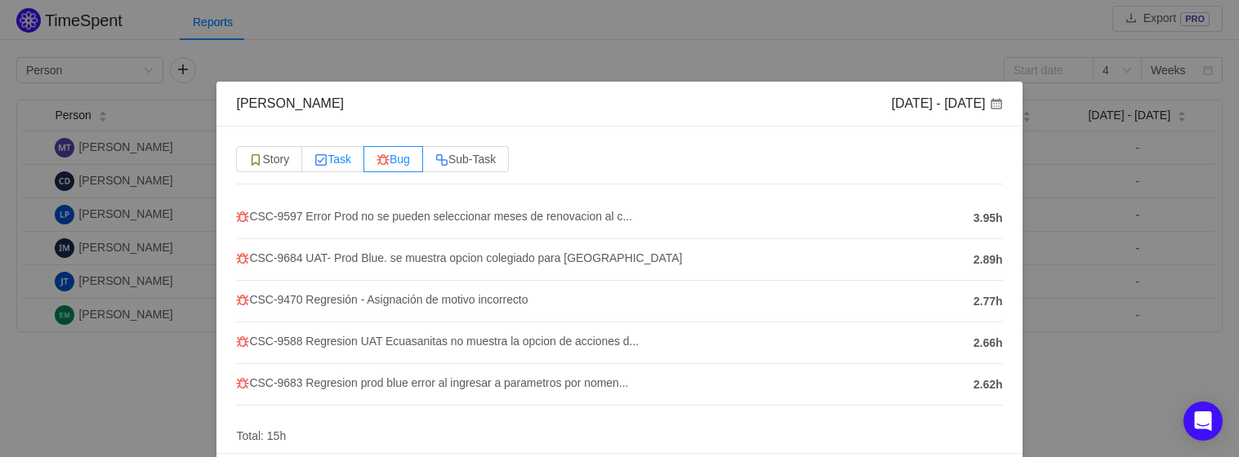
click at [341, 155] on span "Task" at bounding box center [332, 159] width 37 height 13
click at [314, 163] on input "Task" at bounding box center [314, 163] width 0 height 0
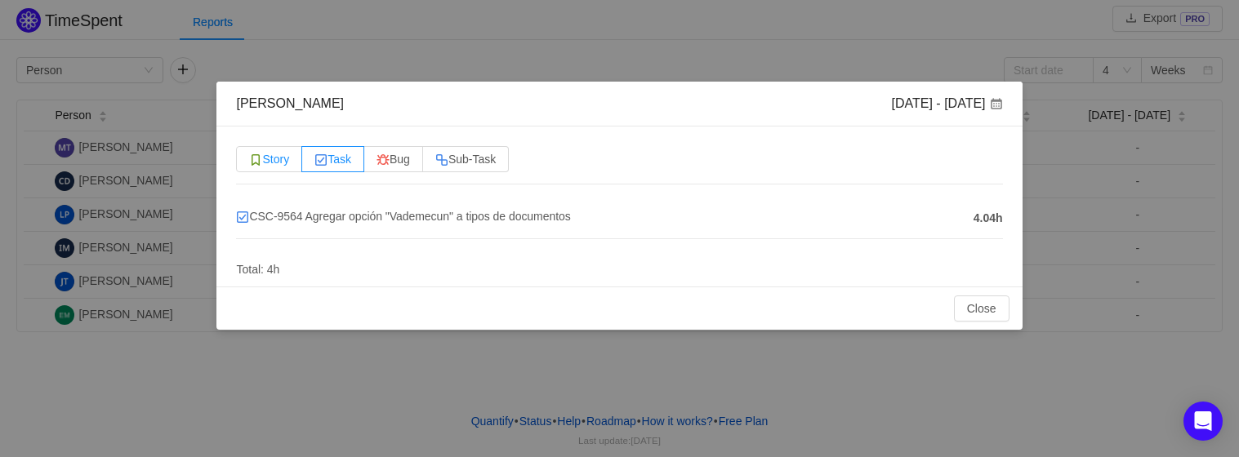
click at [284, 153] on span "Story" at bounding box center [269, 159] width 40 height 13
click at [249, 163] on input "Story" at bounding box center [249, 163] width 0 height 0
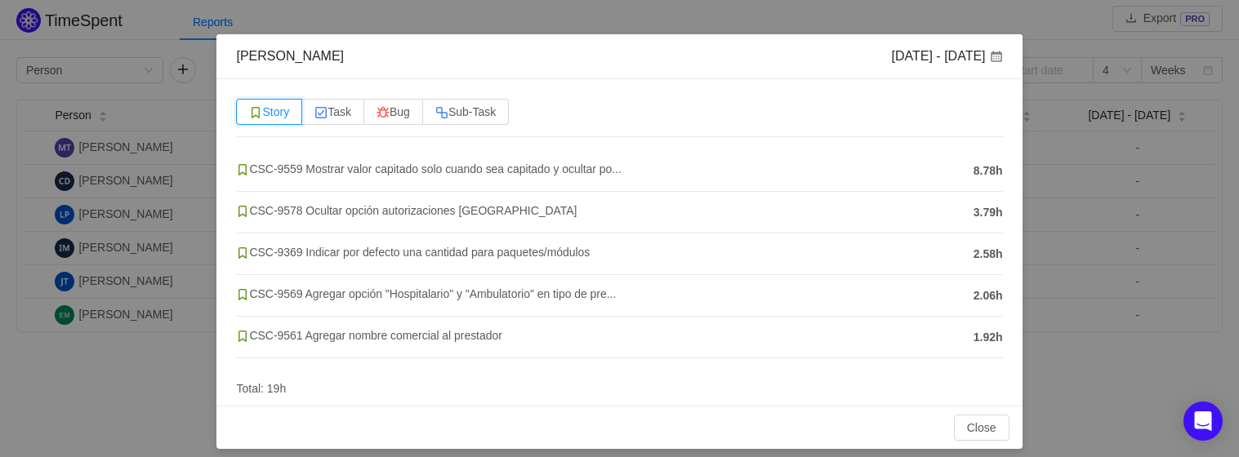
scroll to position [59, 0]
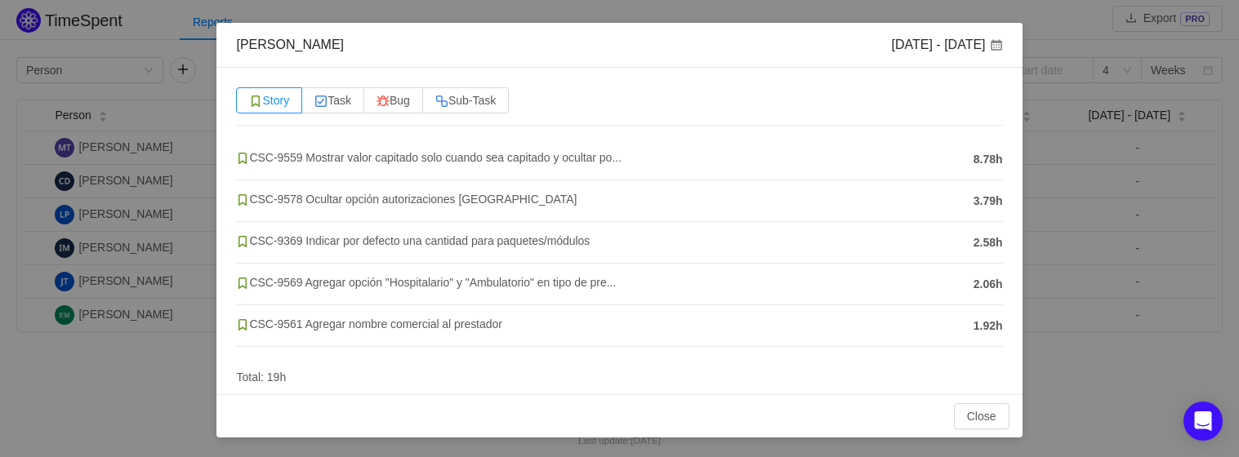
click at [1073, 315] on div "[PERSON_NAME] [DATE] - [DATE] Story Task Bug Sub-Task CSC-9559 Mostrar valor ca…" at bounding box center [619, 228] width 1239 height 457
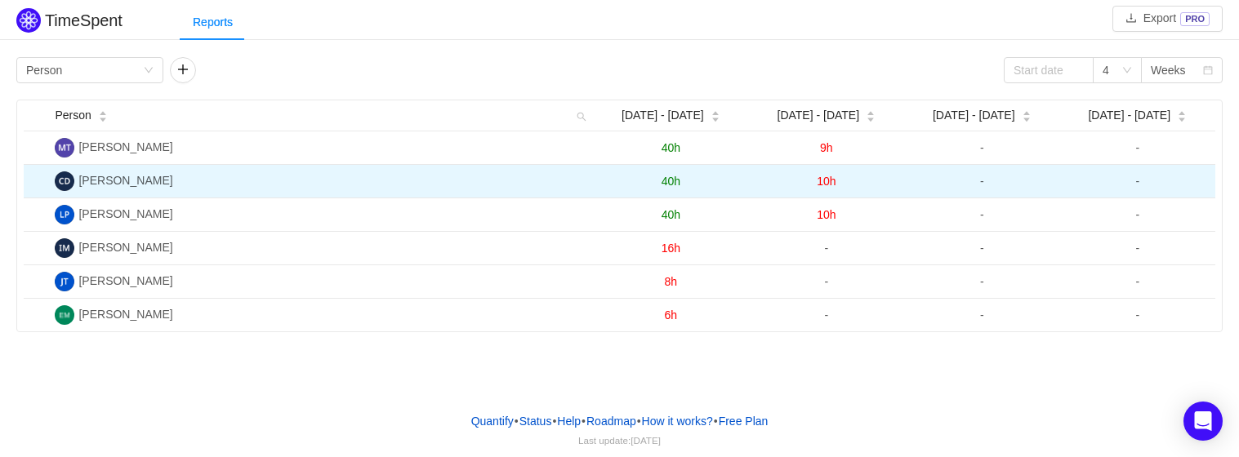
click at [825, 180] on span "10h" at bounding box center [826, 181] width 19 height 13
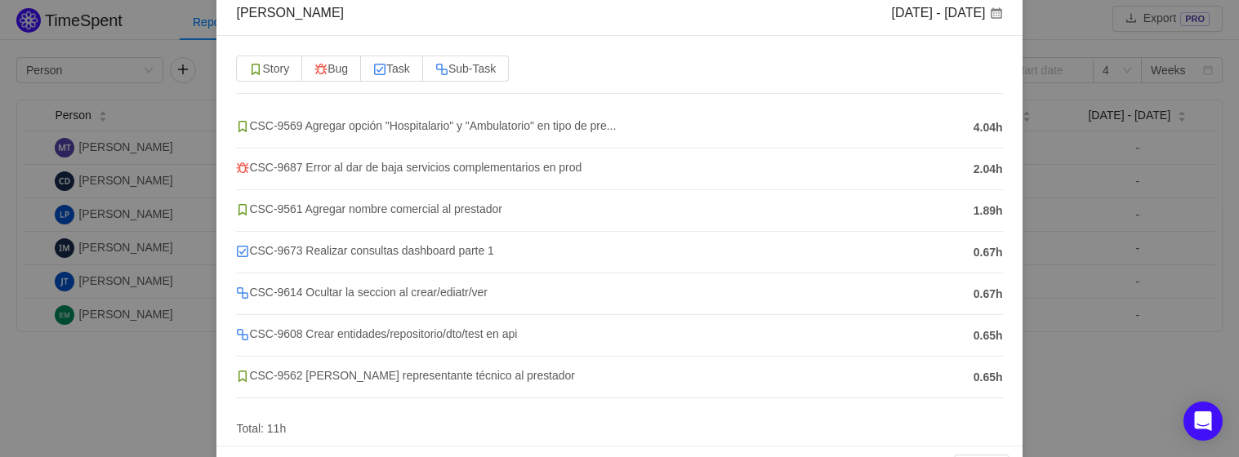
scroll to position [142, 0]
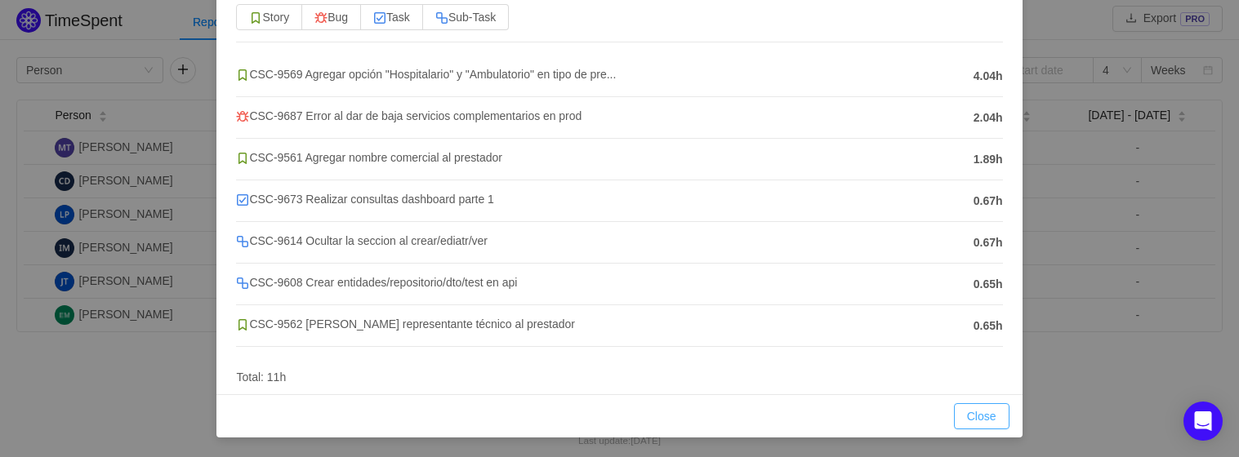
click at [967, 414] on button "Close" at bounding box center [982, 416] width 56 height 26
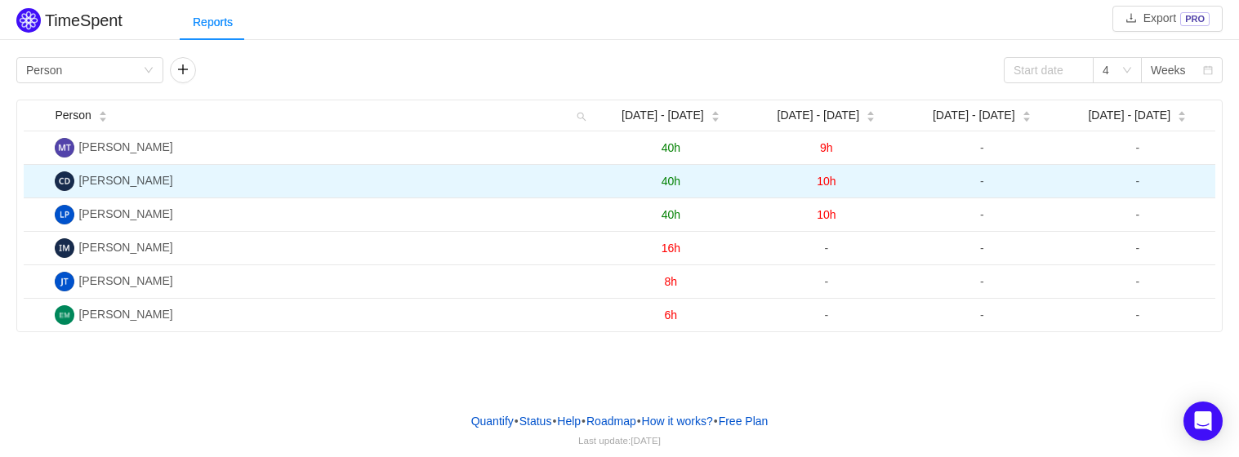
click at [666, 181] on span "40h" at bounding box center [671, 181] width 19 height 13
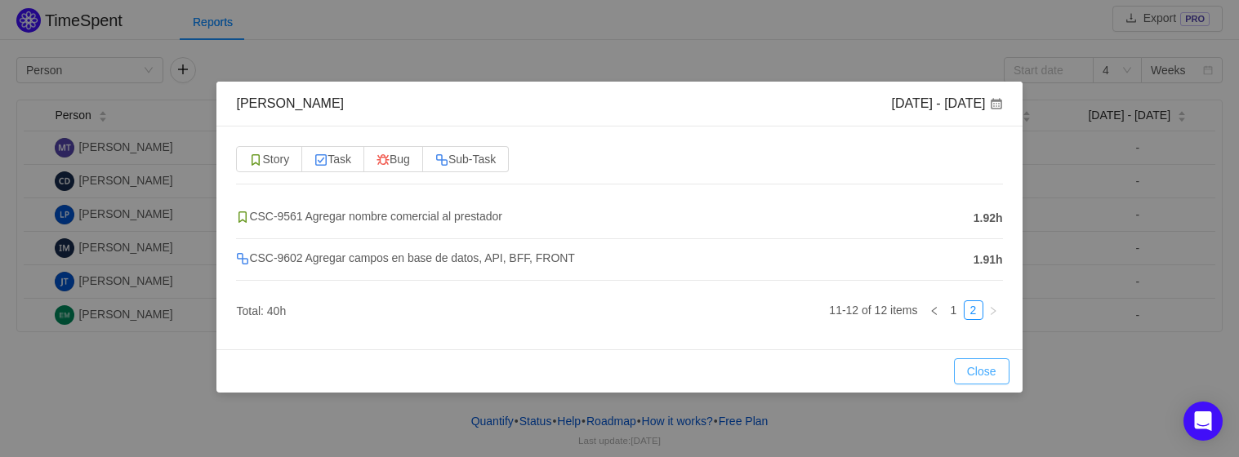
click at [968, 372] on button "Close" at bounding box center [982, 372] width 56 height 26
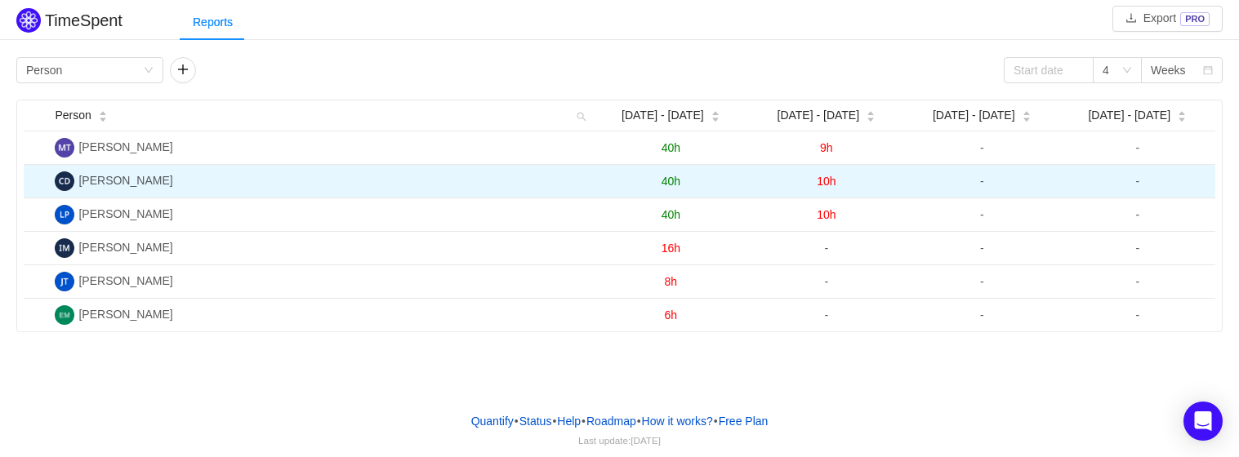
click at [821, 182] on span "10h" at bounding box center [826, 181] width 19 height 13
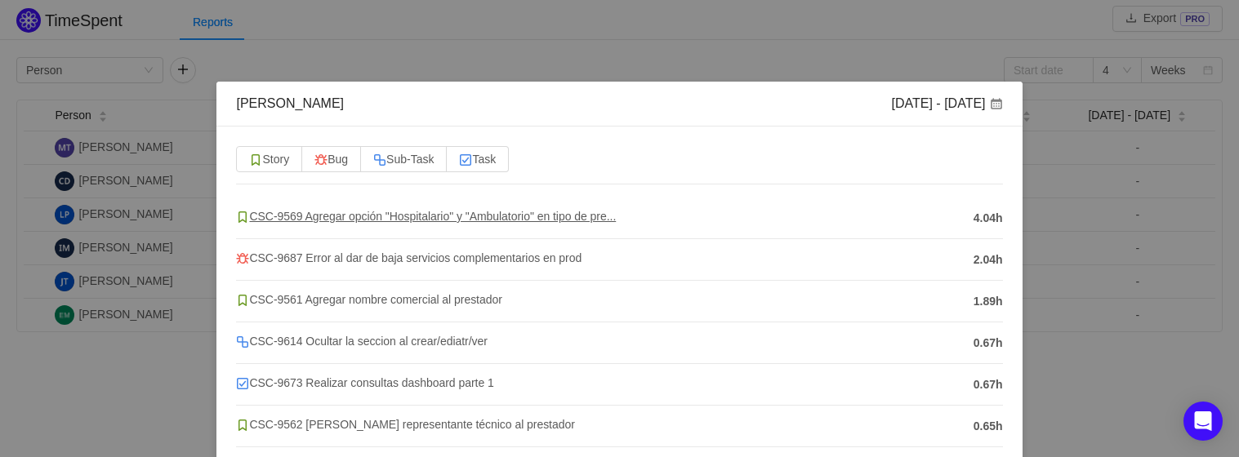
click at [566, 213] on span "CSC-9569 Agregar opción "Hospitalario" y "Ambulatorio" en tipo de pre..." at bounding box center [426, 216] width 380 height 13
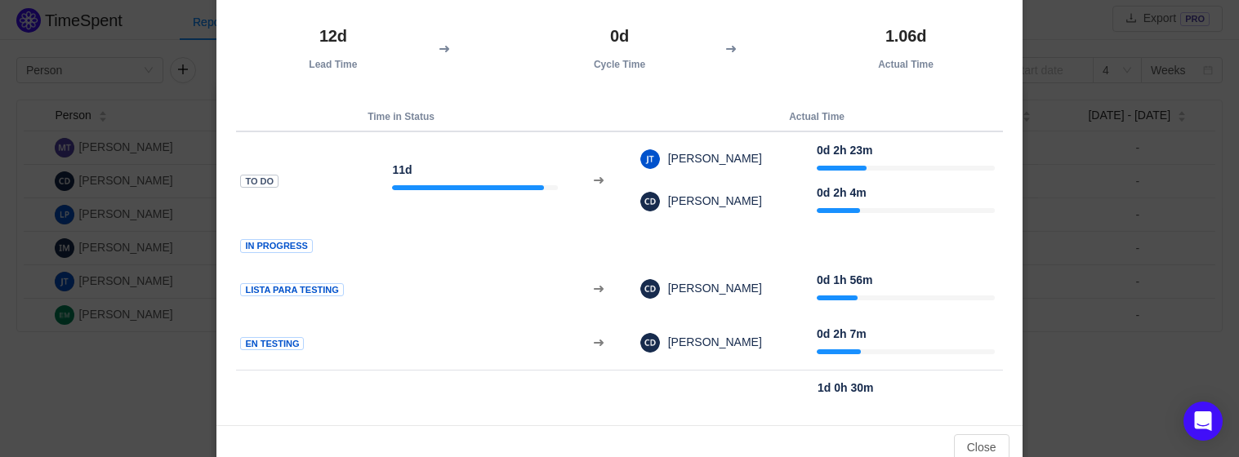
scroll to position [158, 0]
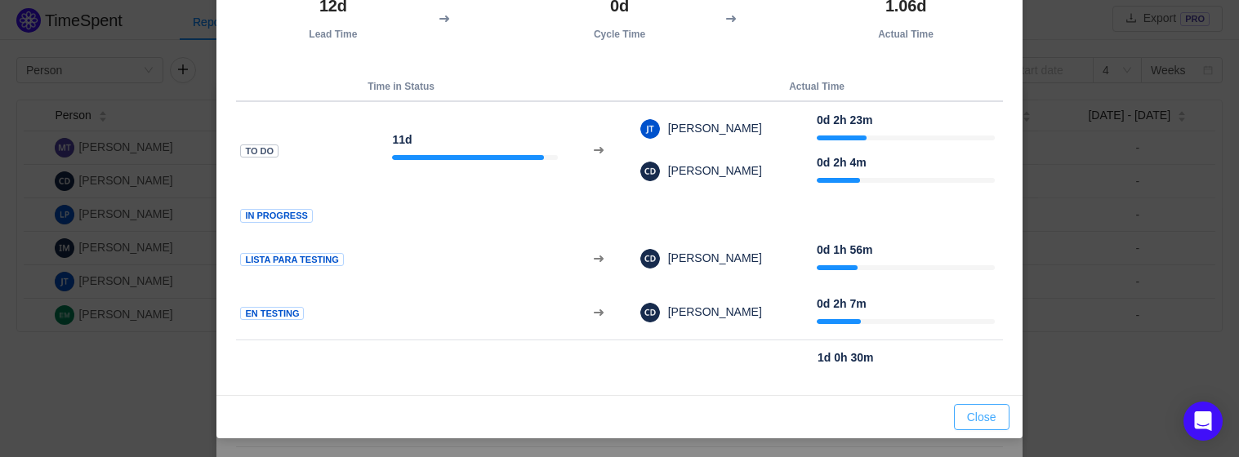
click at [973, 413] on button "Close" at bounding box center [982, 417] width 56 height 26
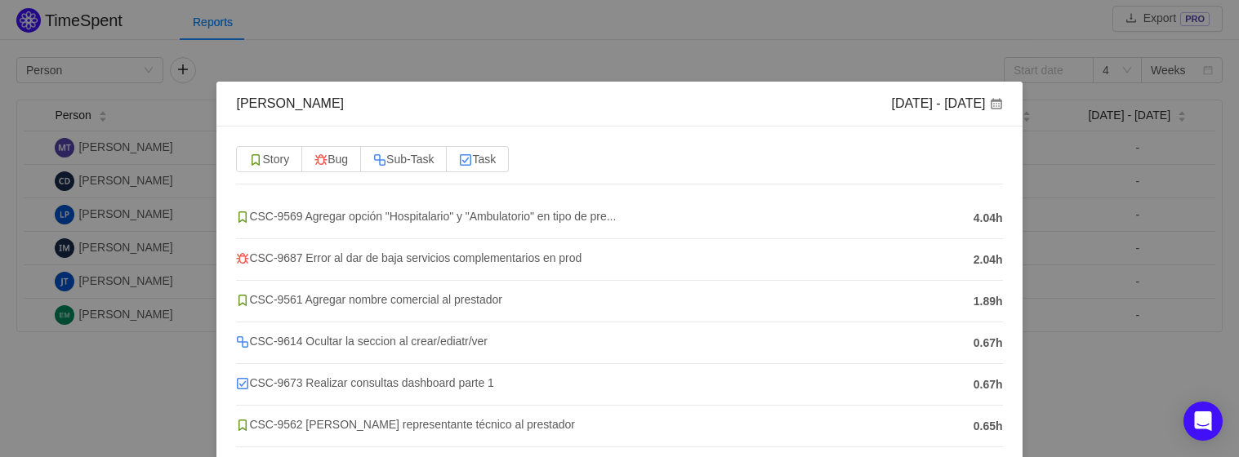
drag, startPoint x: 732, startPoint y: 30, endPoint x: 764, endPoint y: 123, distance: 98.4
click at [732, 31] on div "[PERSON_NAME] [DATE] - [DATE] Story Bug Sub-Task Task CSC-9569 Agregar opción "…" at bounding box center [619, 228] width 1239 height 457
